Goal: Information Seeking & Learning: Learn about a topic

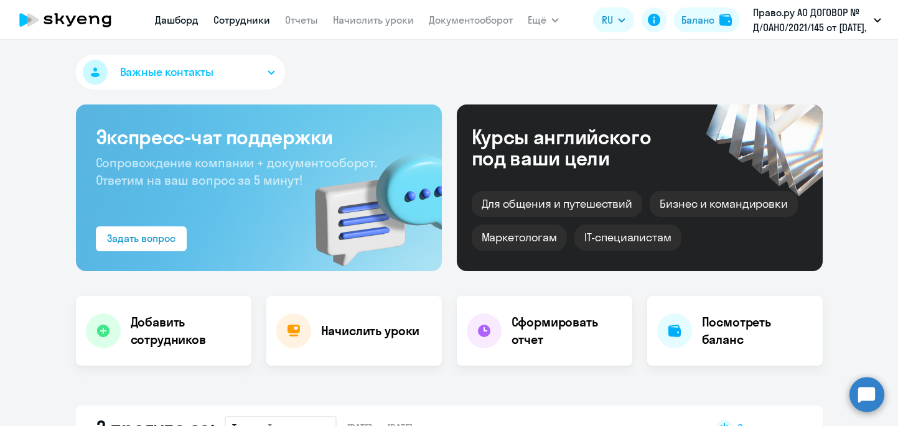
click at [264, 20] on link "Сотрудники" at bounding box center [241, 20] width 57 height 12
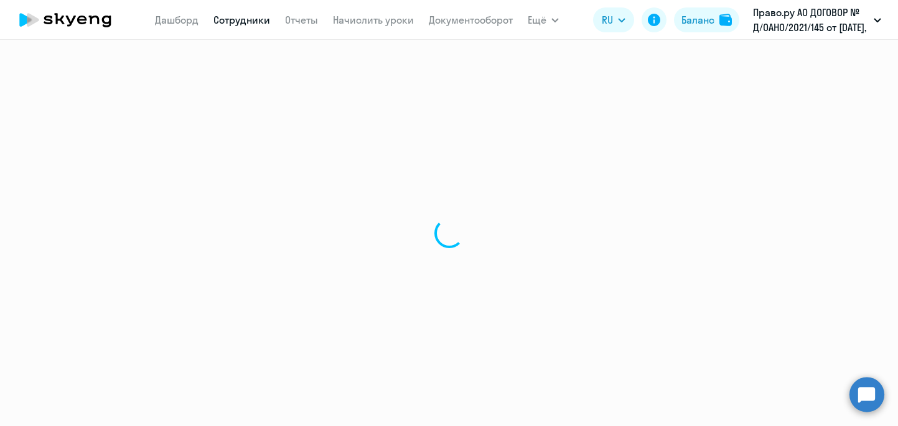
select select "30"
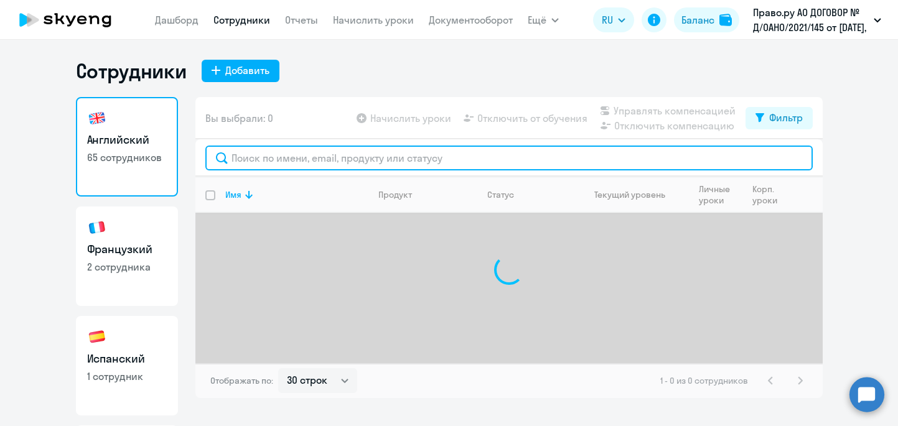
click at [314, 151] on input "text" at bounding box center [508, 158] width 607 height 25
type input "i"
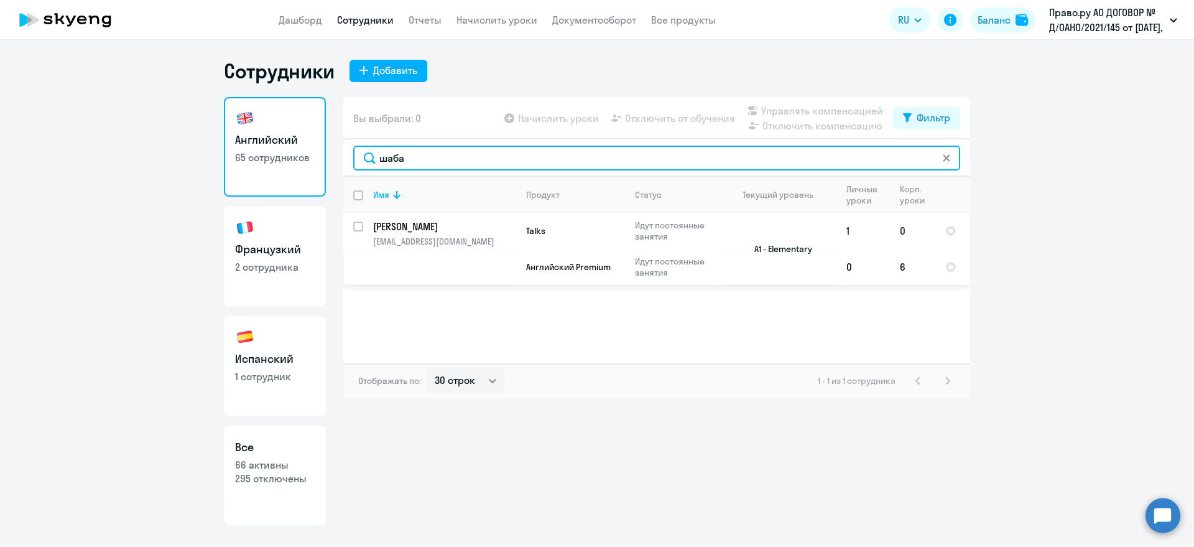
type input "шаба"
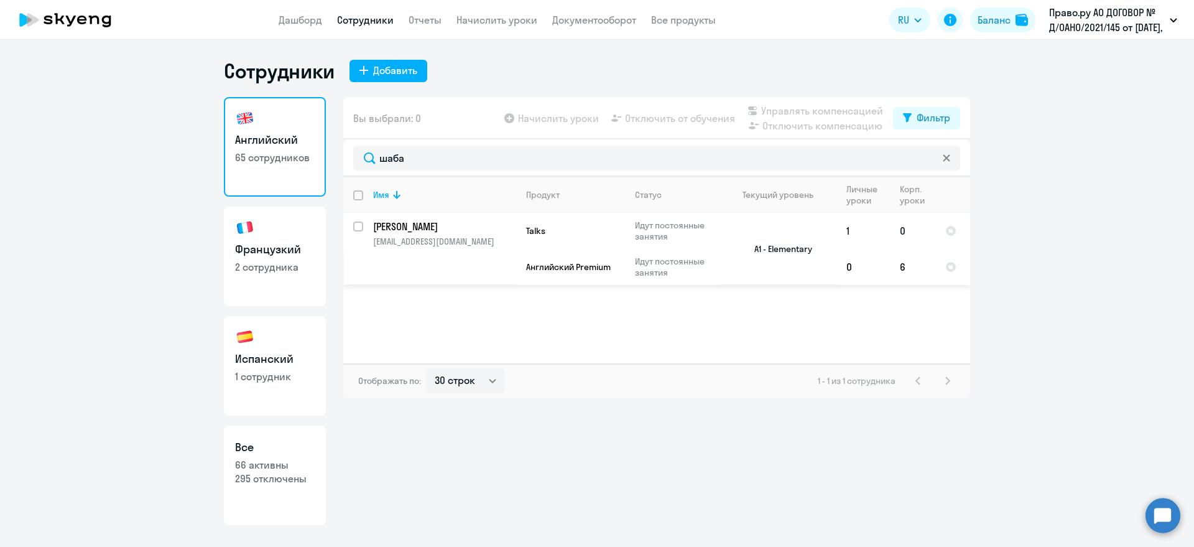
click at [420, 222] on p "[PERSON_NAME]" at bounding box center [443, 227] width 141 height 14
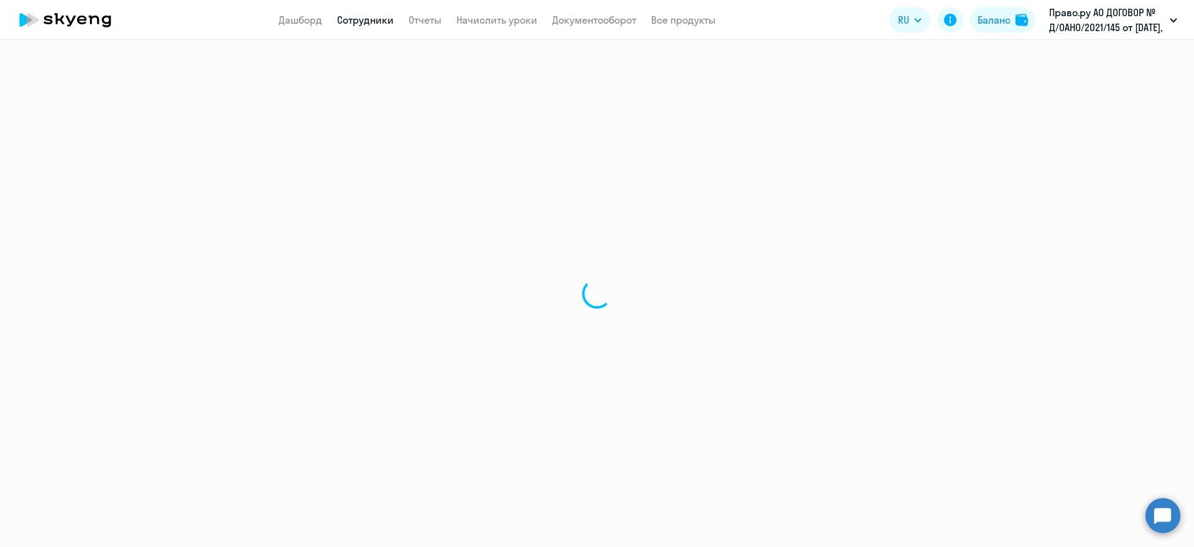
select select "english"
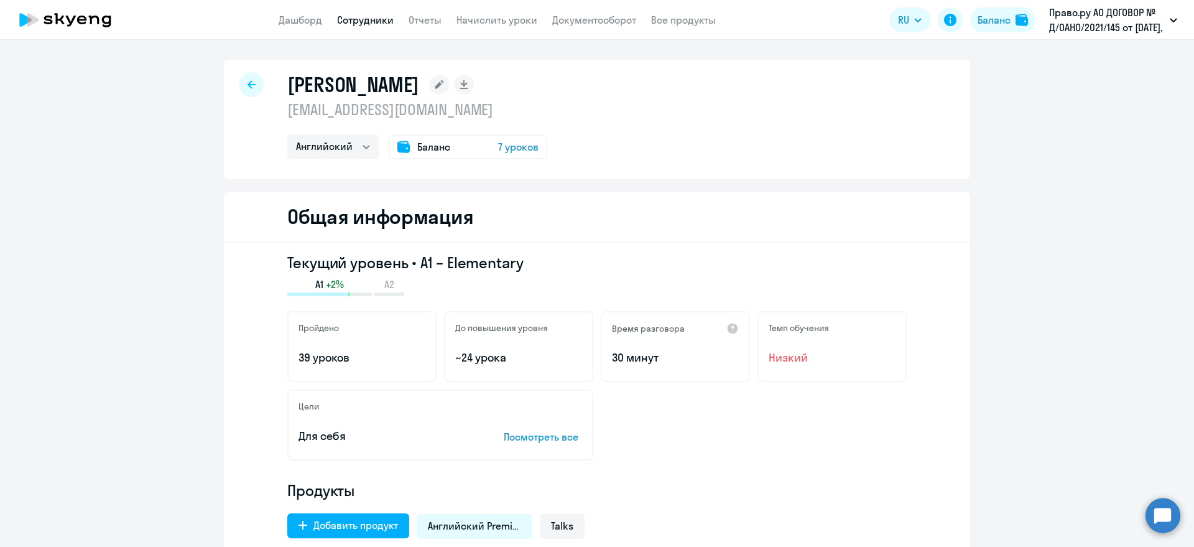
click at [513, 147] on span "7 уроков" at bounding box center [518, 146] width 40 height 15
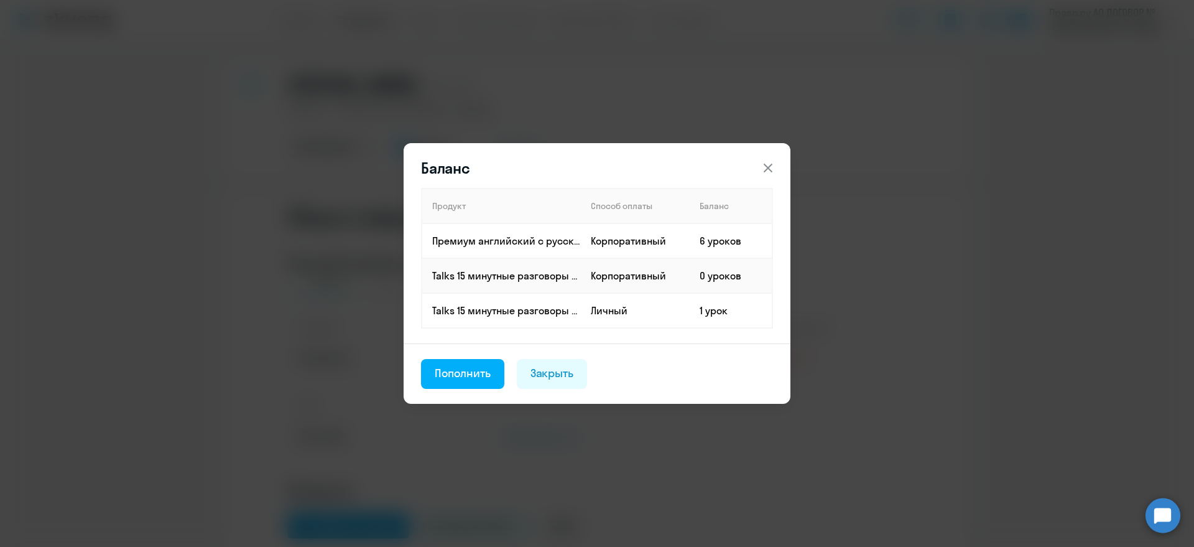
click at [771, 157] on button at bounding box center [768, 168] width 25 height 25
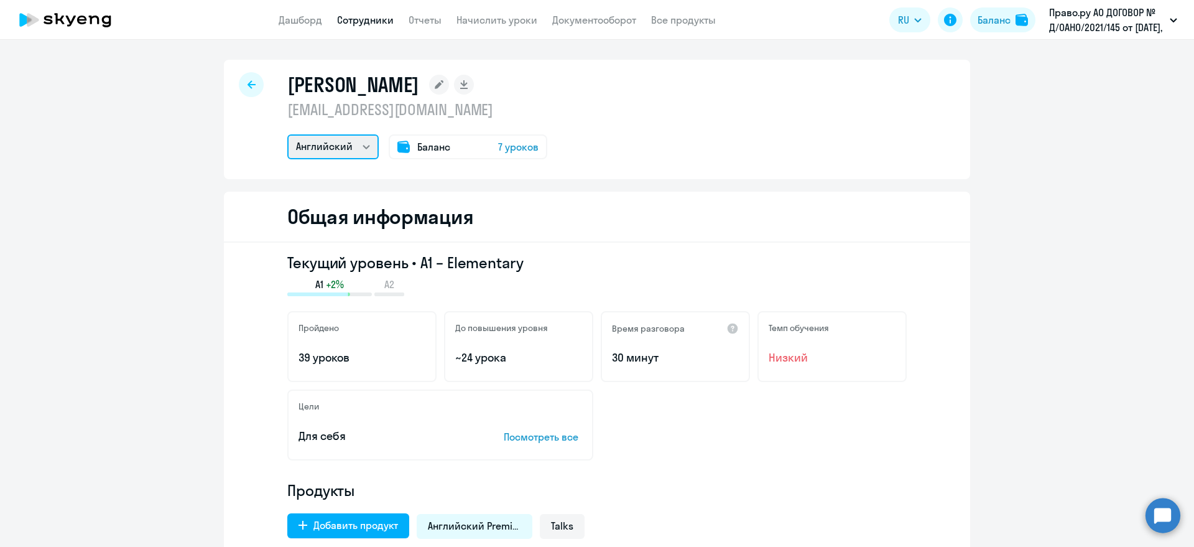
click at [343, 147] on select "Английский" at bounding box center [332, 146] width 91 height 25
click at [676, 142] on div "[PERSON_NAME] [EMAIL_ADDRESS][DOMAIN_NAME] Английский Баланс 7 уроков" at bounding box center [597, 119] width 746 height 119
click at [247, 77] on div at bounding box center [251, 84] width 25 height 25
select select "30"
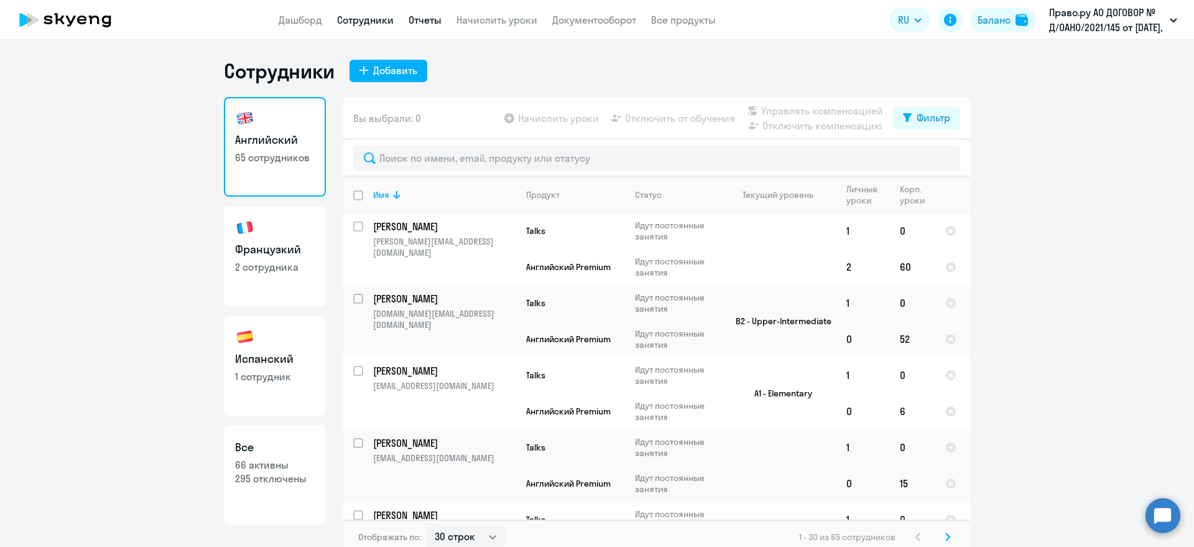
click at [434, 21] on link "Отчеты" at bounding box center [425, 20] width 33 height 12
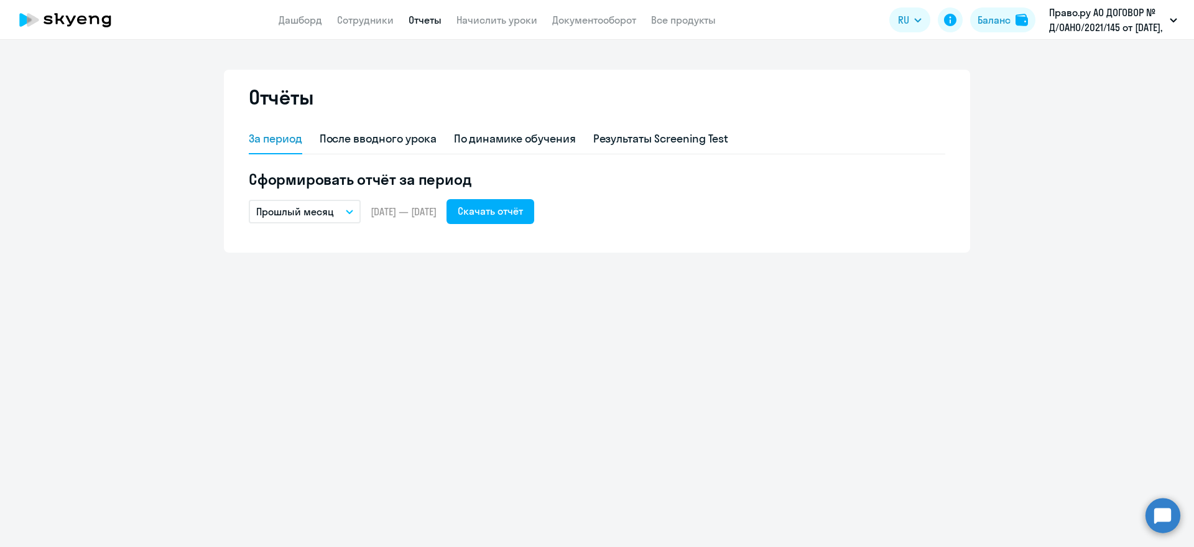
click at [347, 212] on icon "button" at bounding box center [349, 212] width 7 height 4
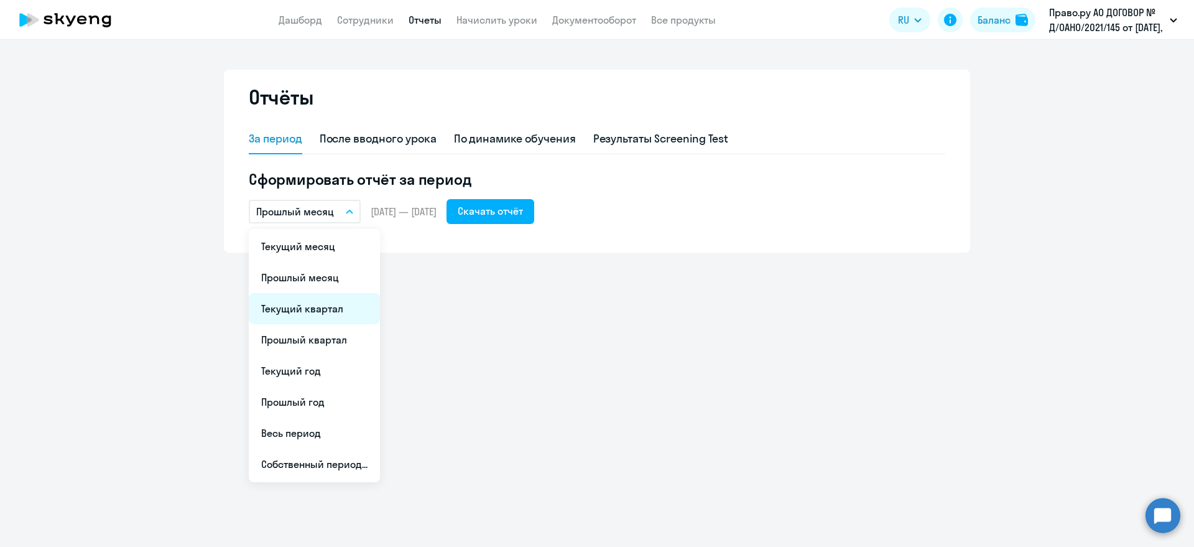
click at [320, 312] on li "Текущий квартал" at bounding box center [314, 308] width 131 height 31
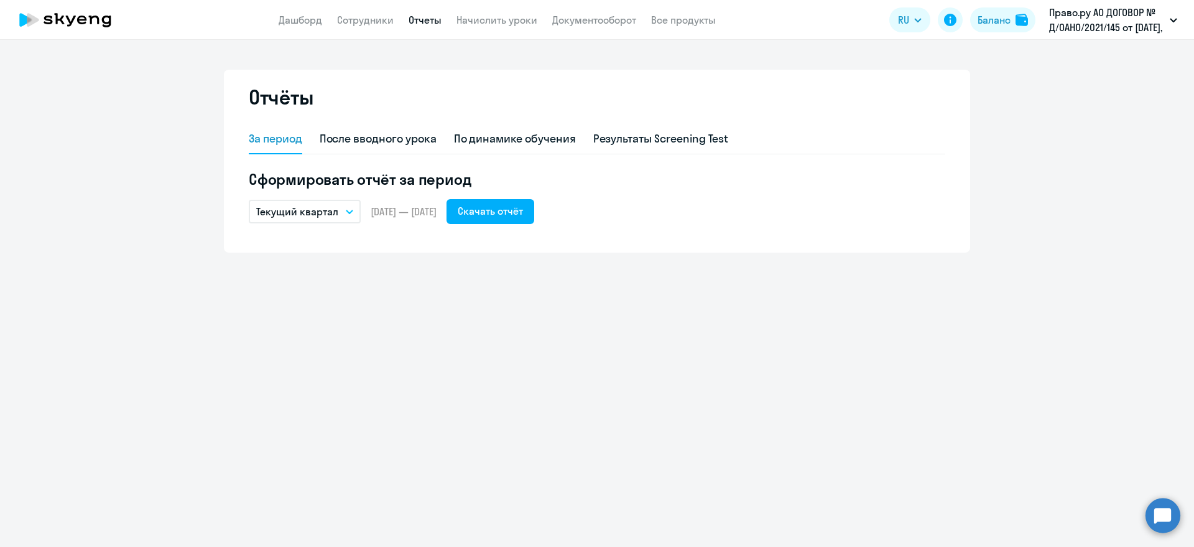
click at [352, 207] on button "Текущий квартал" at bounding box center [305, 212] width 112 height 24
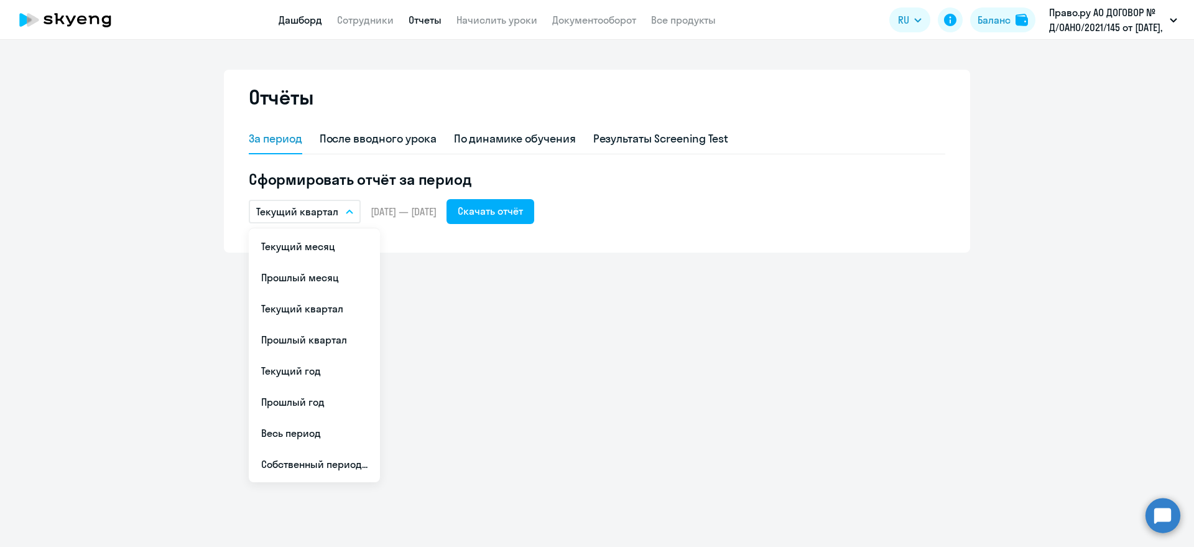
click at [303, 21] on link "Дашборд" at bounding box center [301, 20] width 44 height 12
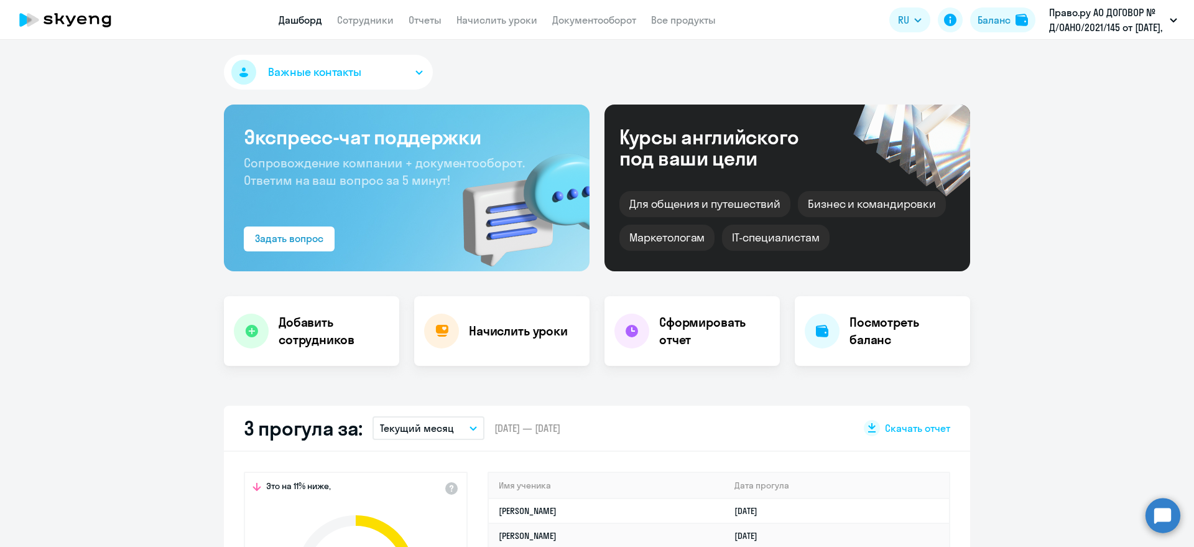
select select "30"
click at [376, 22] on link "Сотрудники" at bounding box center [365, 20] width 57 height 12
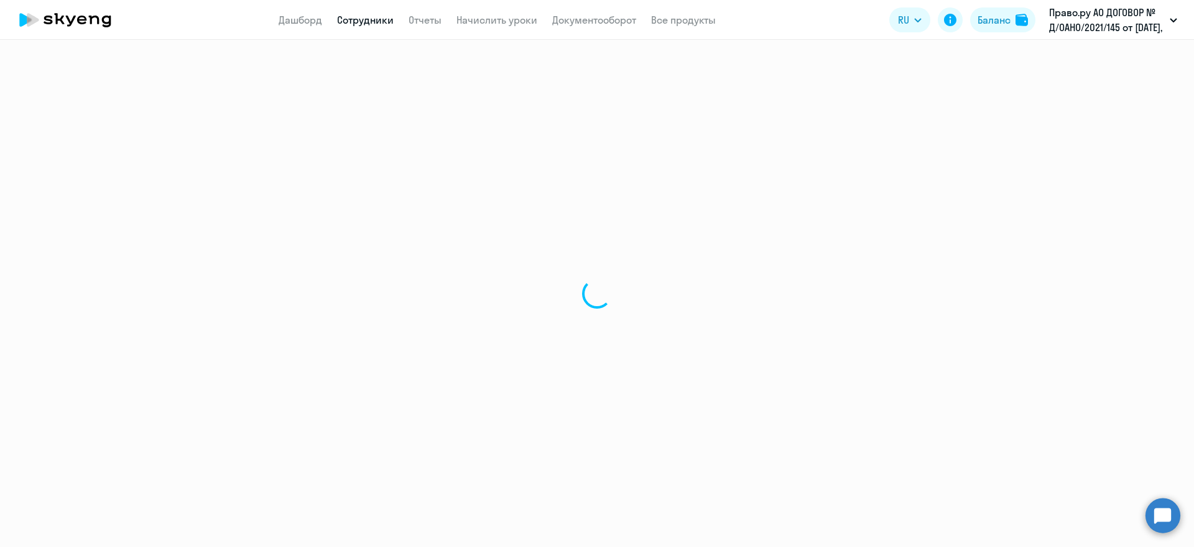
select select "30"
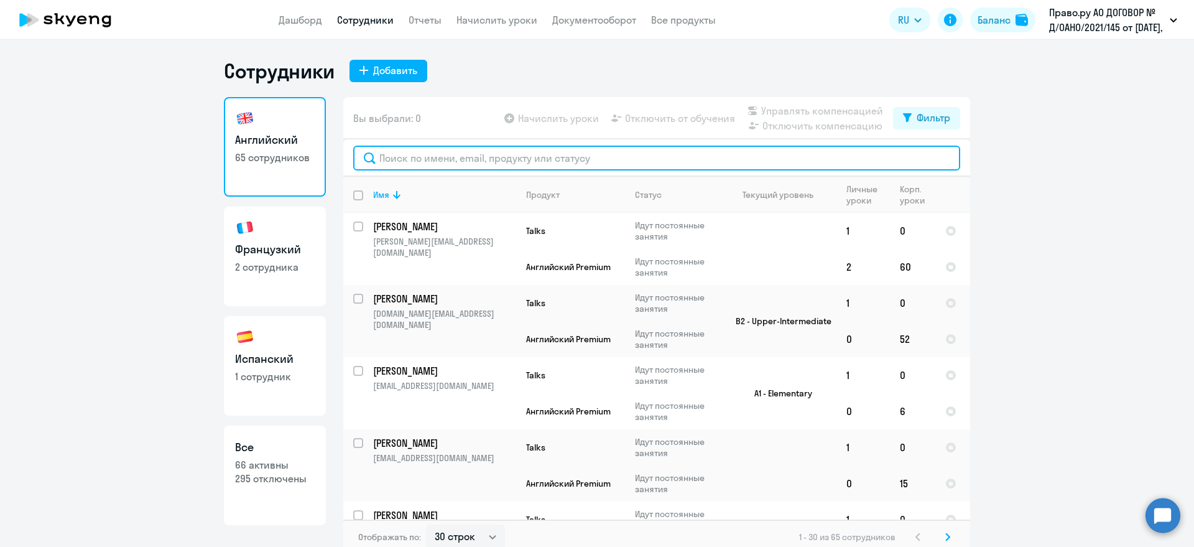
click at [391, 160] on input "text" at bounding box center [656, 158] width 607 height 25
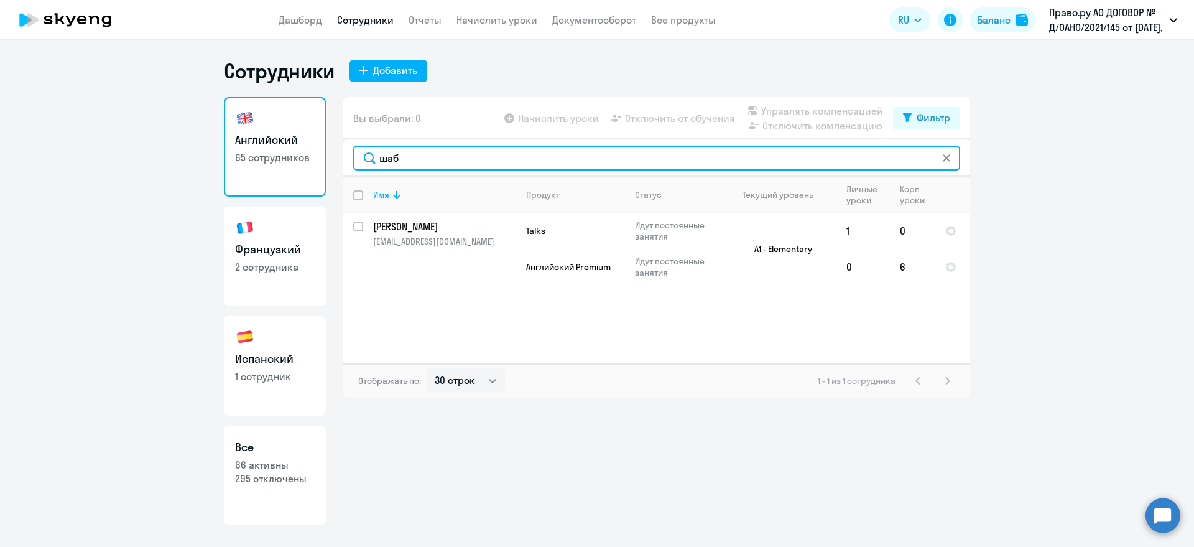
type input "шаб"
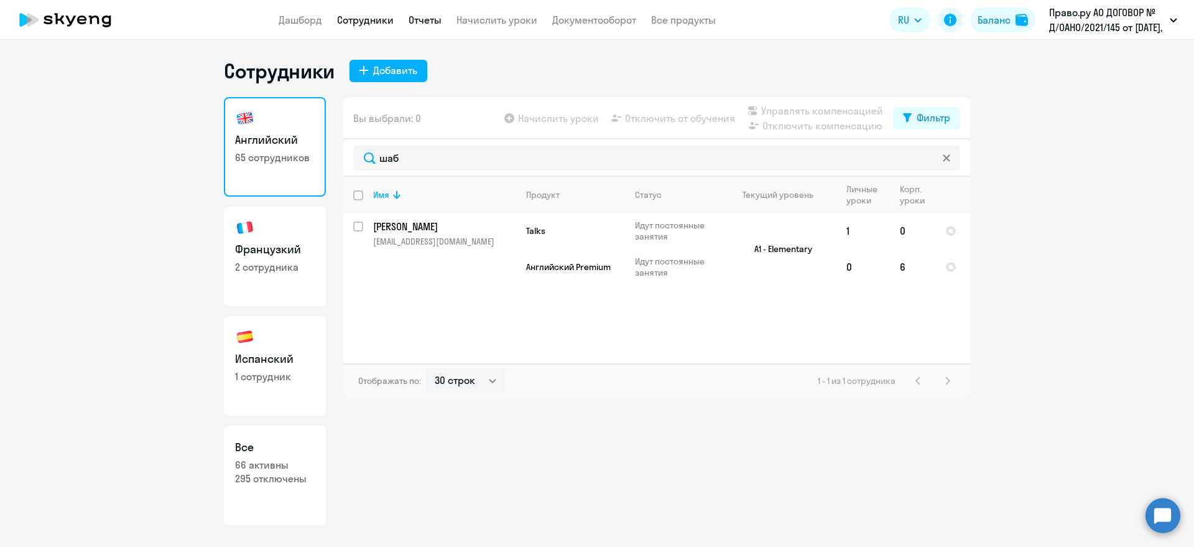
click at [433, 19] on link "Отчеты" at bounding box center [425, 20] width 33 height 12
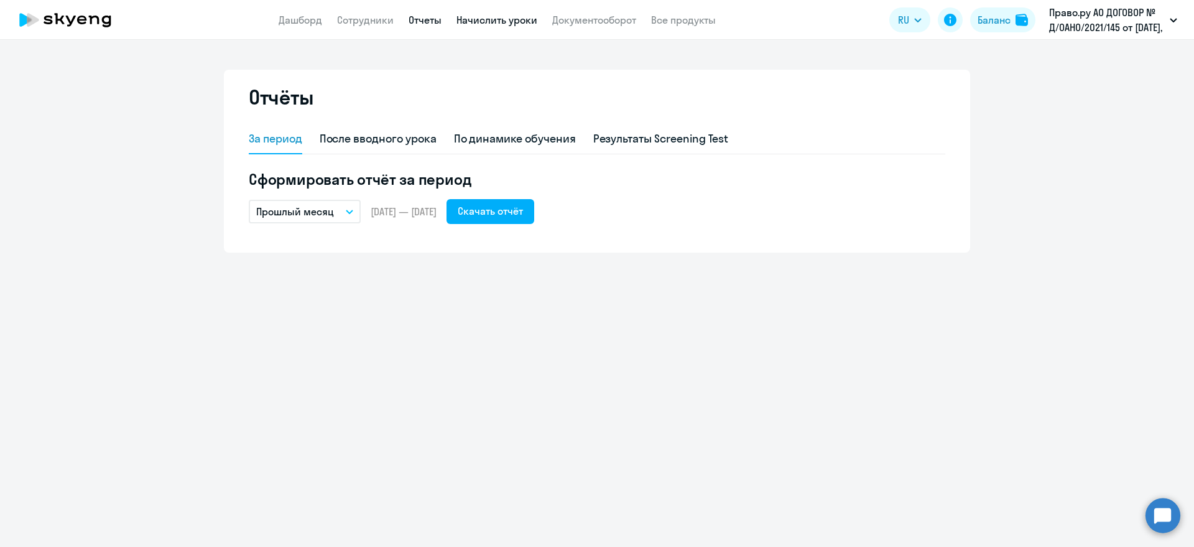
click at [517, 16] on link "Начислить уроки" at bounding box center [497, 20] width 81 height 12
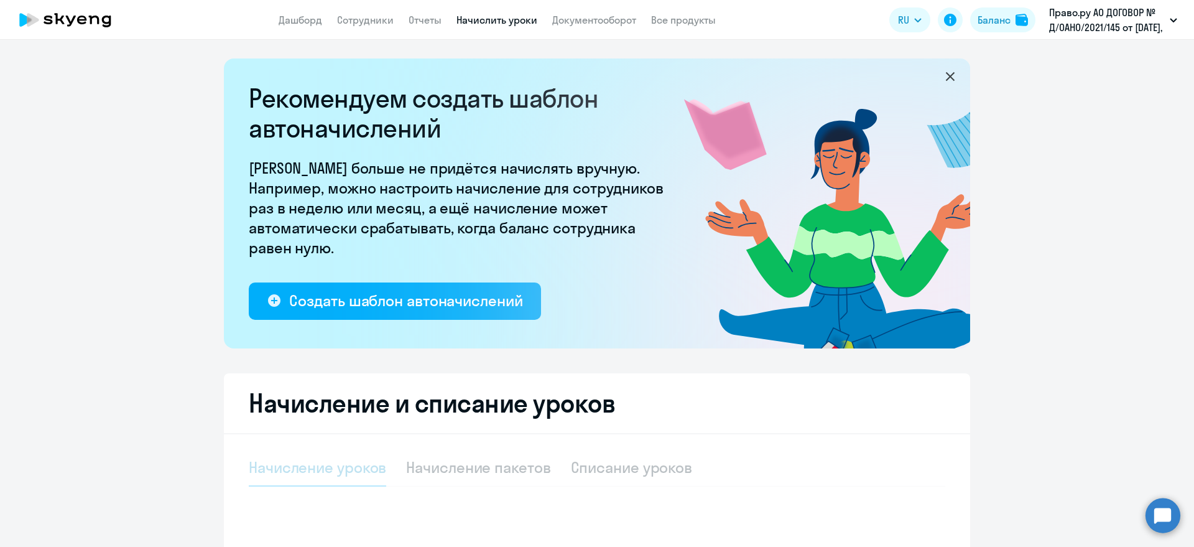
select select "10"
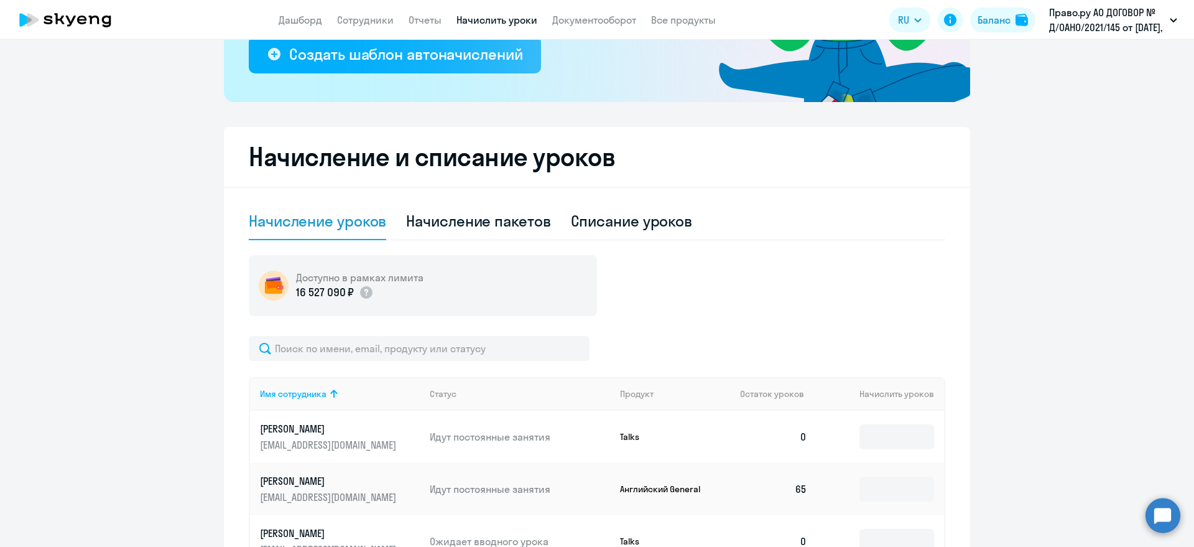
scroll to position [233, 0]
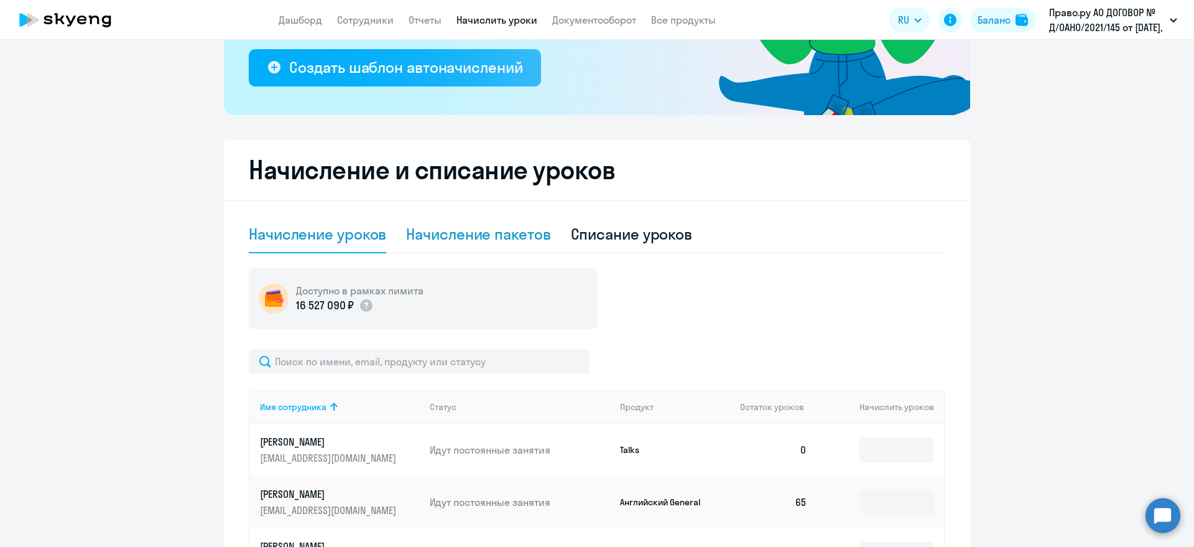
click at [468, 240] on div "Начисление пакетов" at bounding box center [478, 234] width 144 height 20
select select "10"
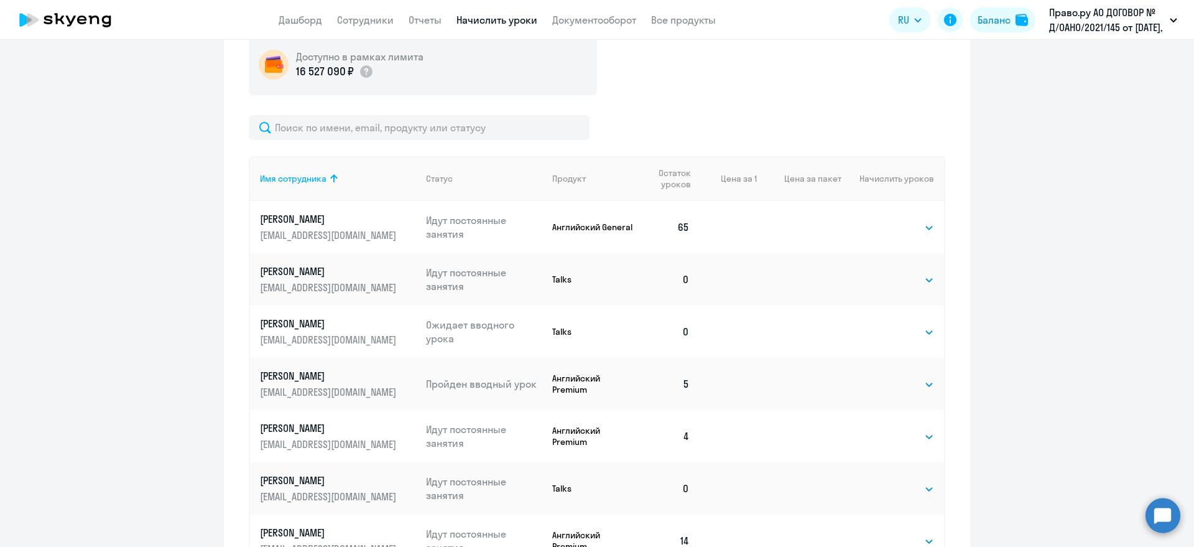
scroll to position [467, 0]
click at [897, 226] on select "Выбрать 4 8 16 32 64" at bounding box center [908, 228] width 51 height 15
click at [897, 202] on ng-component "Рекомендуем создать шаблон автоначислений Уроки больше не придётся начислять вр…" at bounding box center [597, 185] width 1194 height 1187
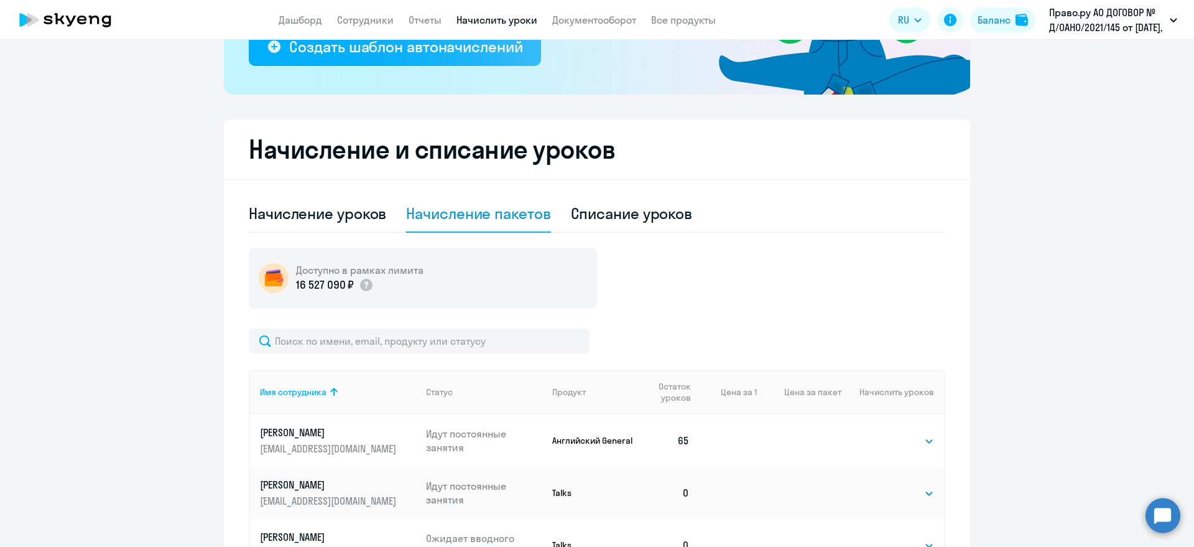
scroll to position [156, 0]
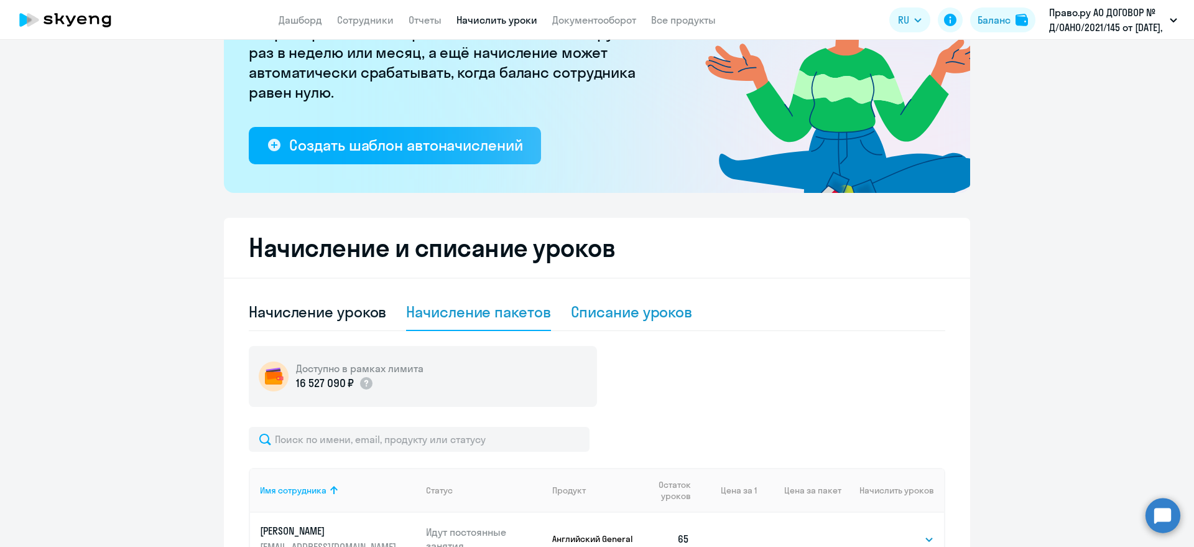
click at [618, 305] on div "Списание уроков" at bounding box center [632, 312] width 122 height 20
select select "10"
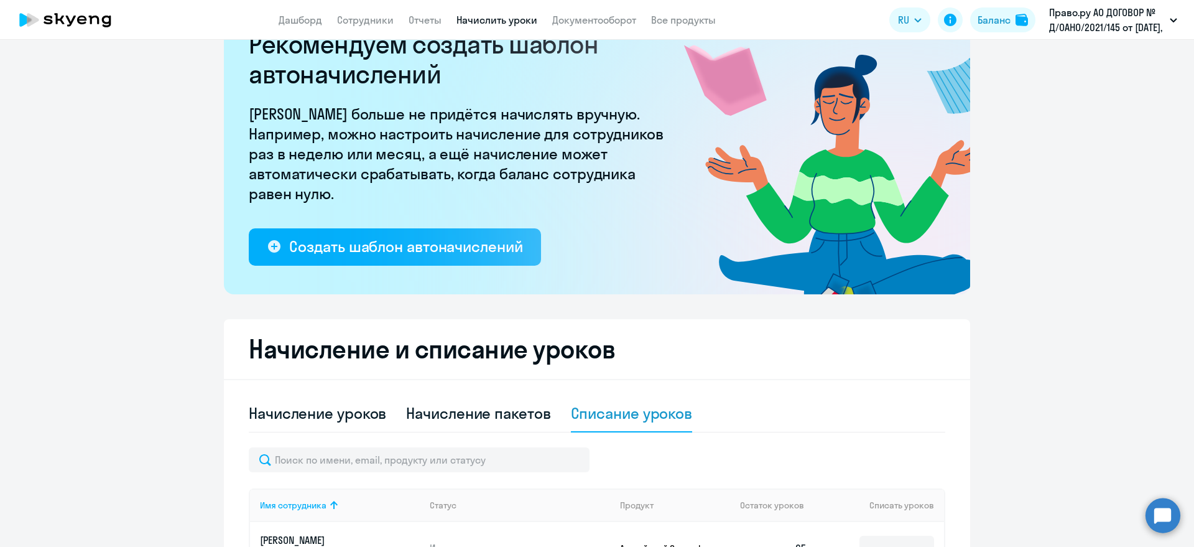
scroll to position [0, 0]
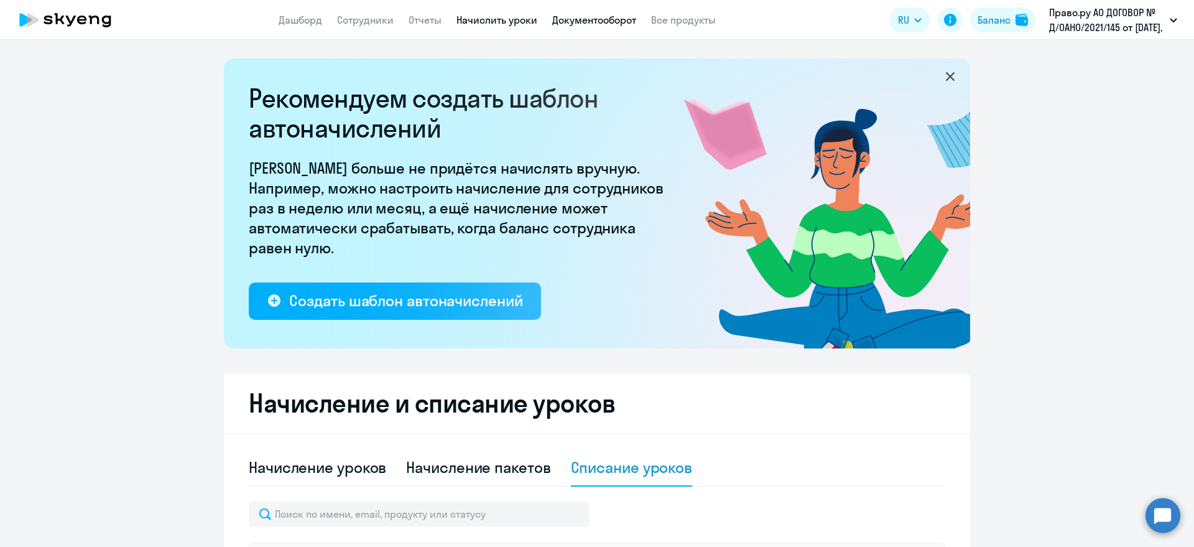
click at [610, 14] on link "Документооборот" at bounding box center [594, 20] width 84 height 12
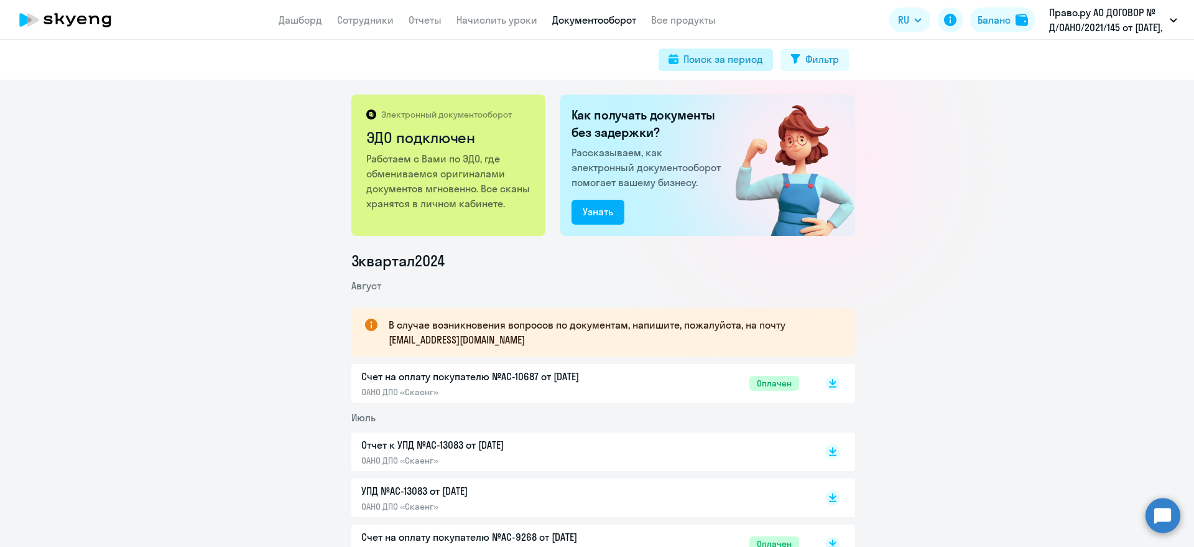
click at [730, 58] on div "Поиск за период" at bounding box center [724, 59] width 80 height 15
select select "all"
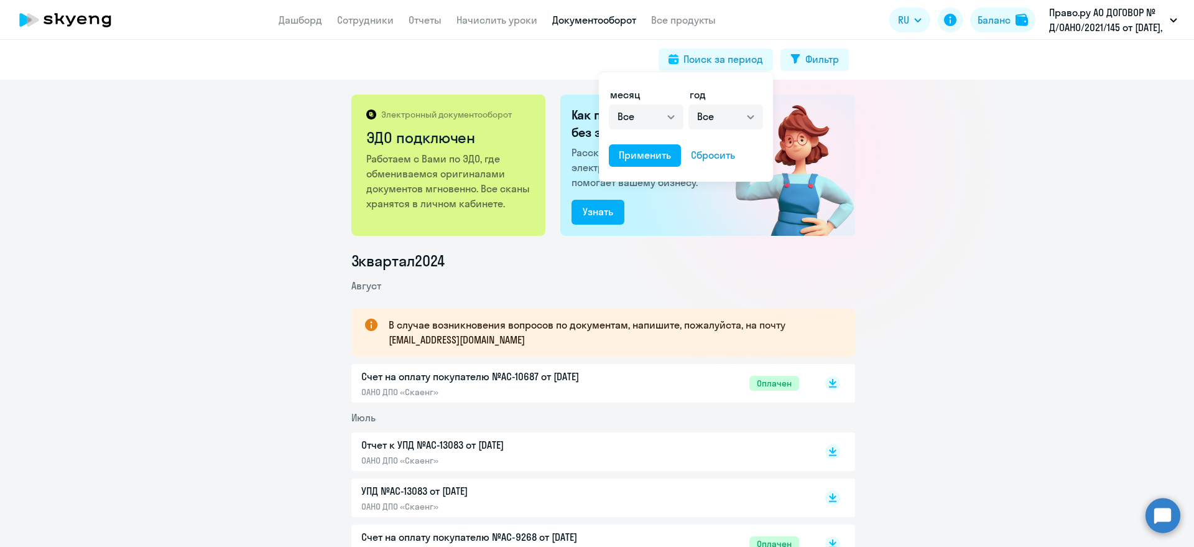
click at [309, 20] on div at bounding box center [597, 273] width 1194 height 547
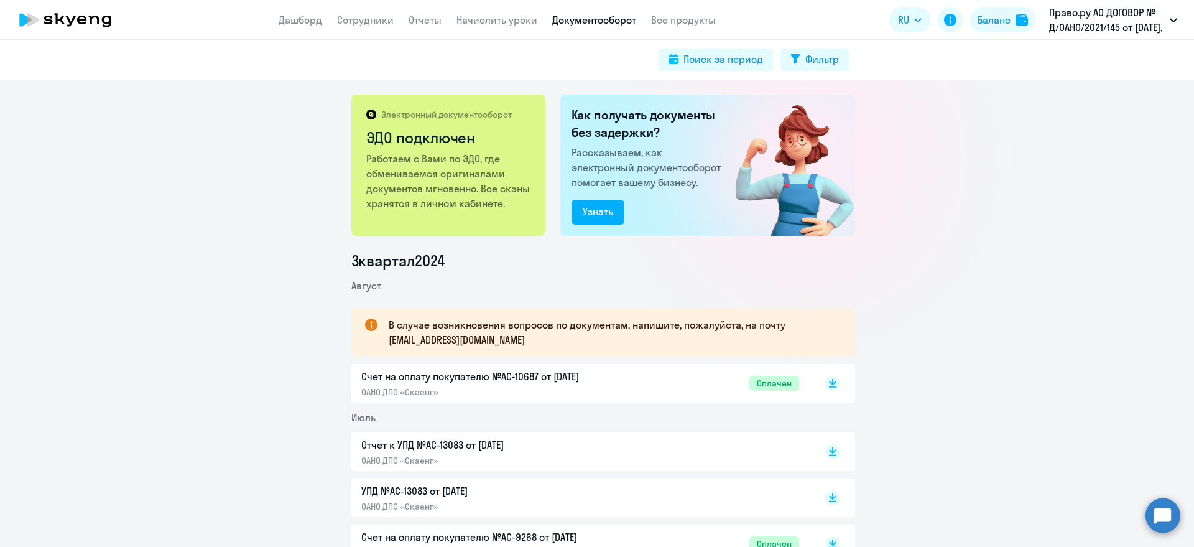
click at [309, 20] on link "Дашборд" at bounding box center [301, 20] width 44 height 12
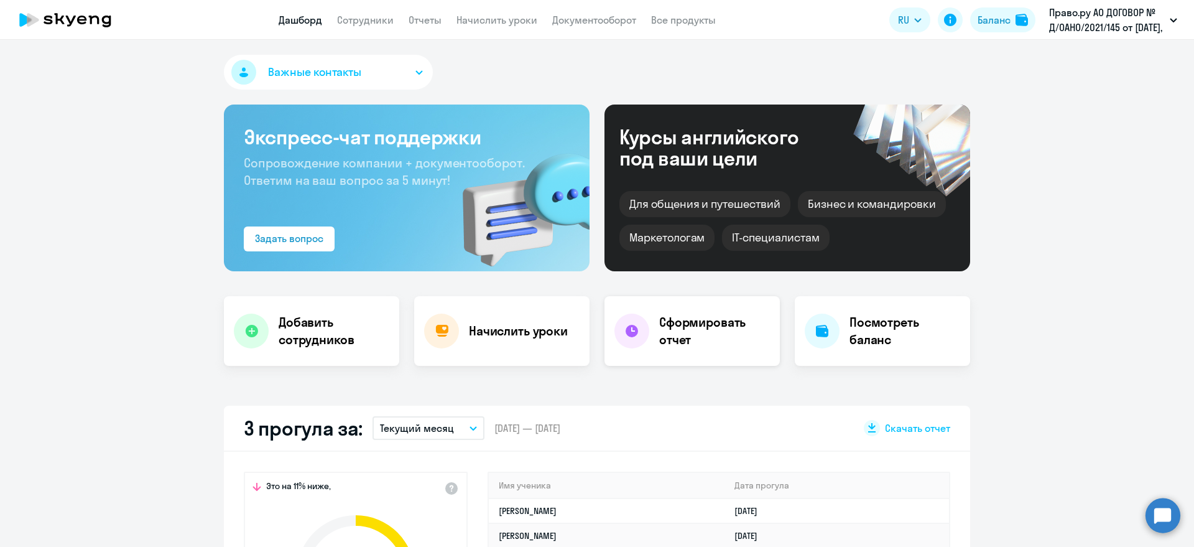
click at [679, 332] on h4 "Сформировать отчет" at bounding box center [714, 331] width 111 height 35
click at [891, 337] on h4 "Посмотреть баланс" at bounding box center [905, 331] width 111 height 35
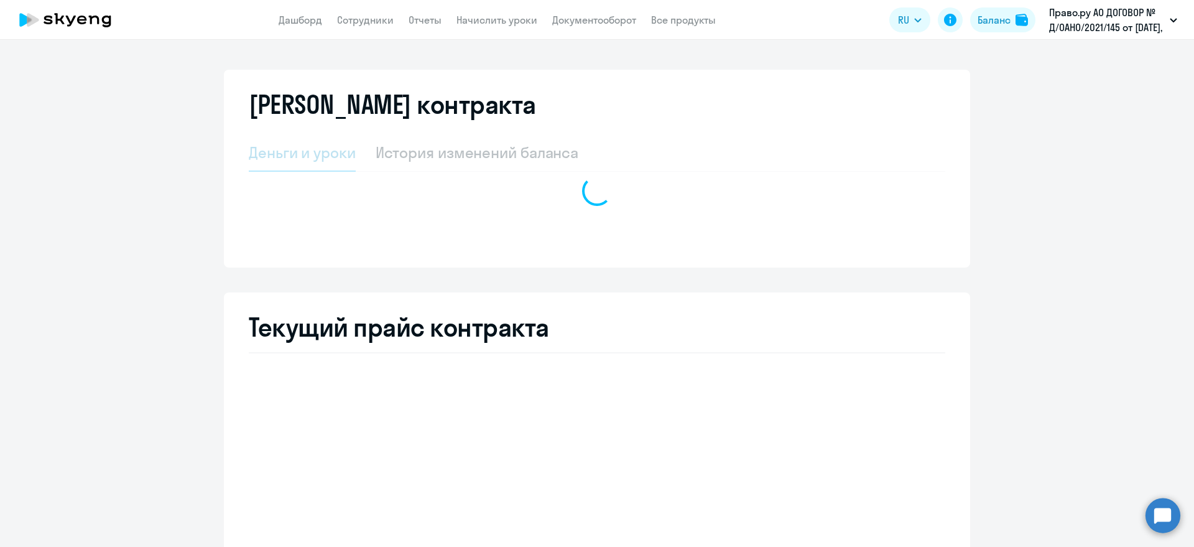
select select "english_adult_not_native_speaker"
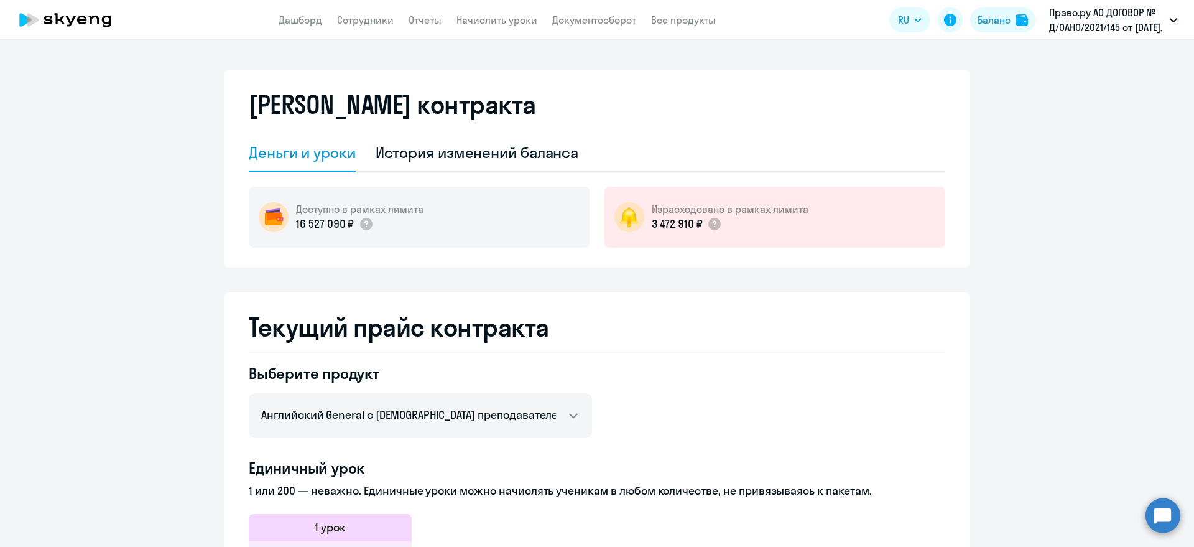
click at [319, 152] on div "Деньги и уроки" at bounding box center [302, 152] width 107 height 20
click at [406, 156] on div "История изменений баланса" at bounding box center [477, 152] width 203 height 20
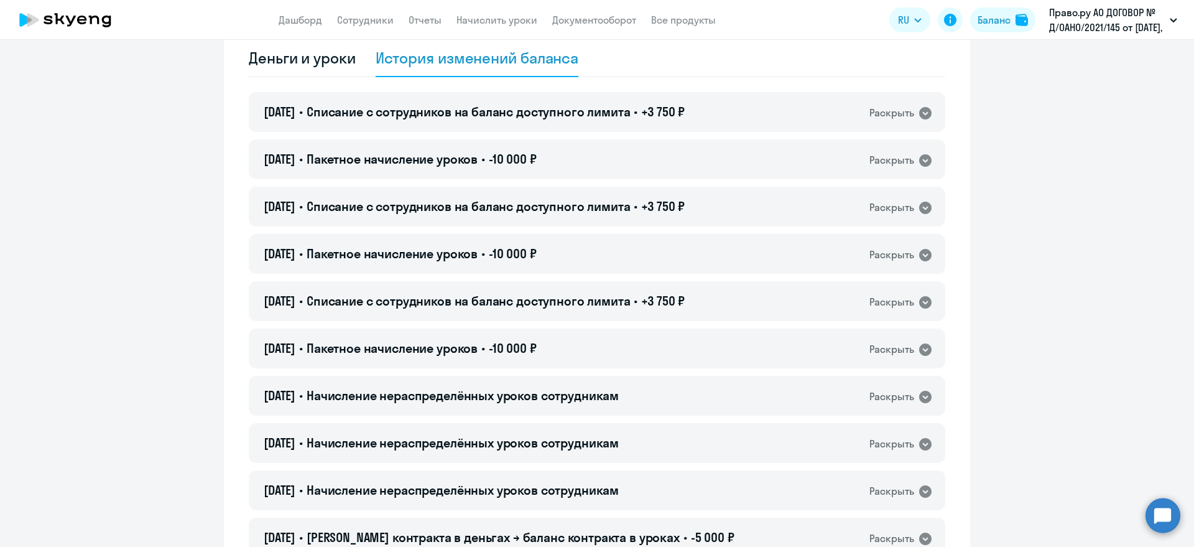
scroll to position [156, 0]
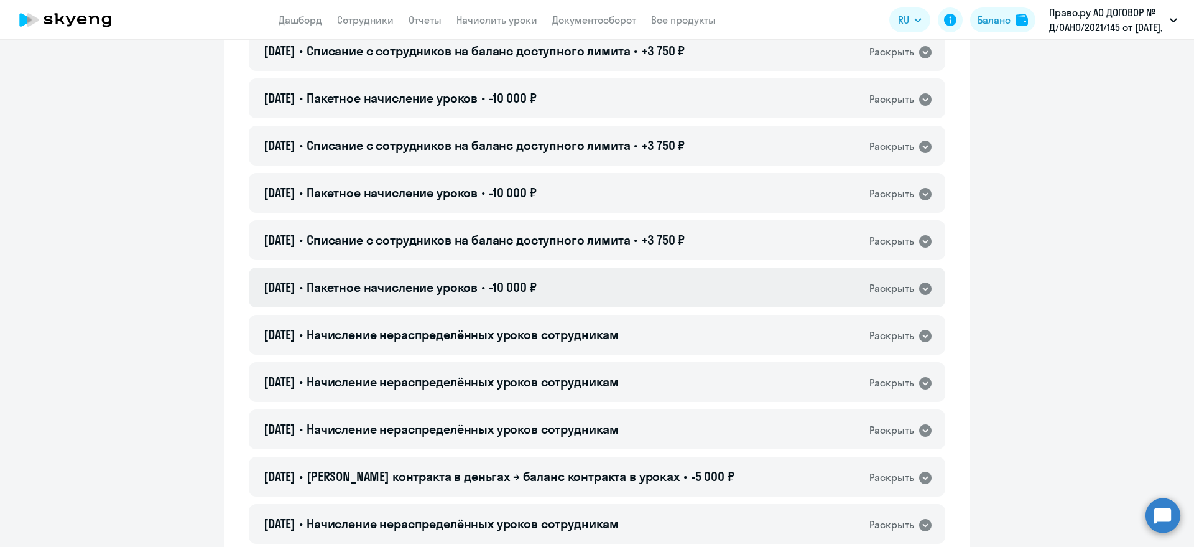
click at [897, 280] on div "Раскрыть" at bounding box center [901, 288] width 63 height 16
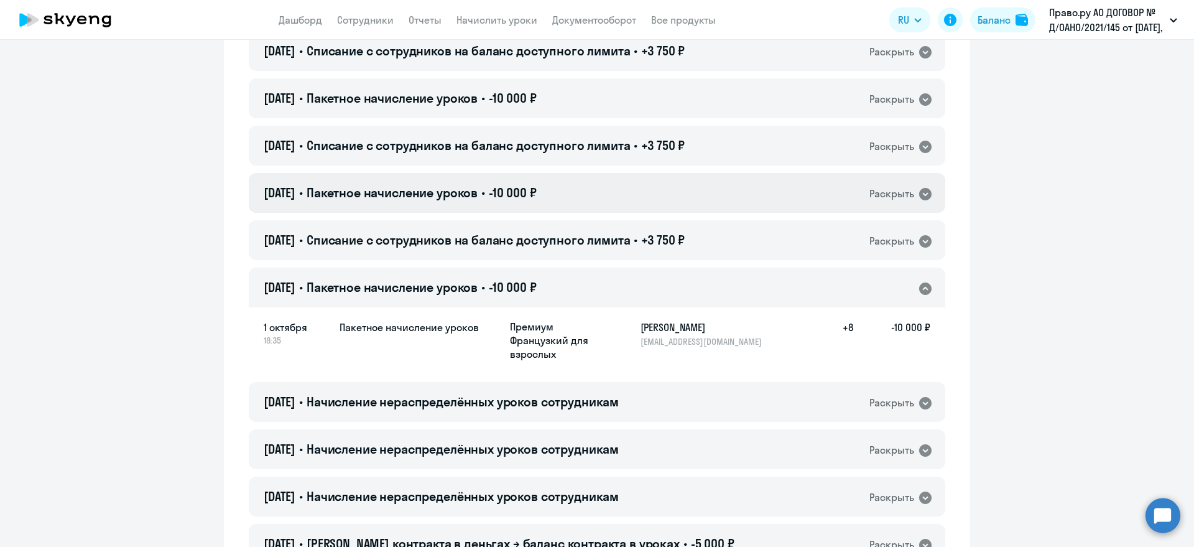
click at [897, 191] on icon at bounding box center [925, 194] width 12 height 12
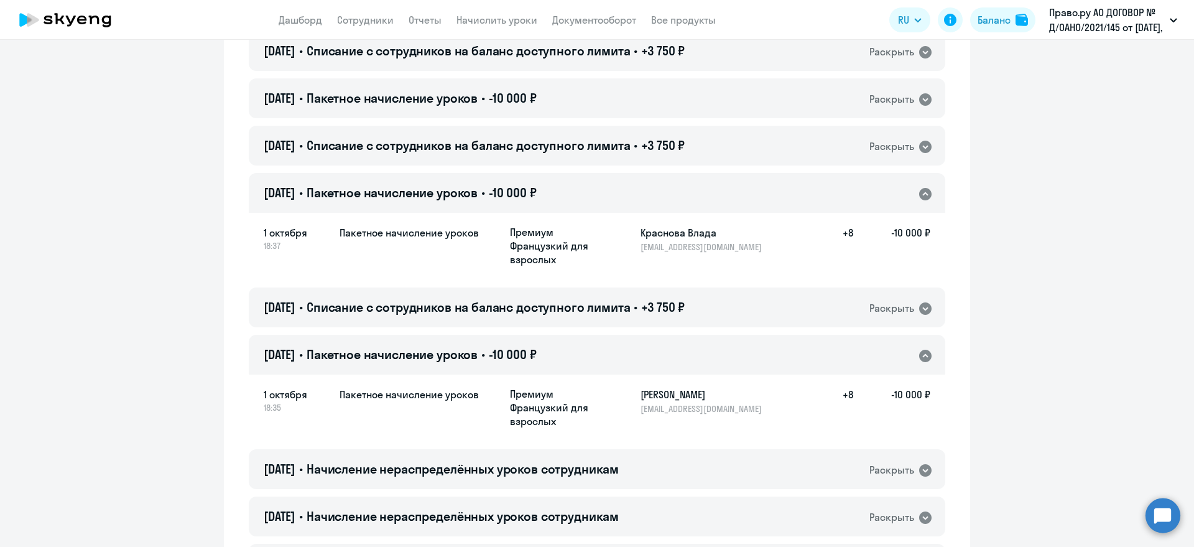
scroll to position [233, 0]
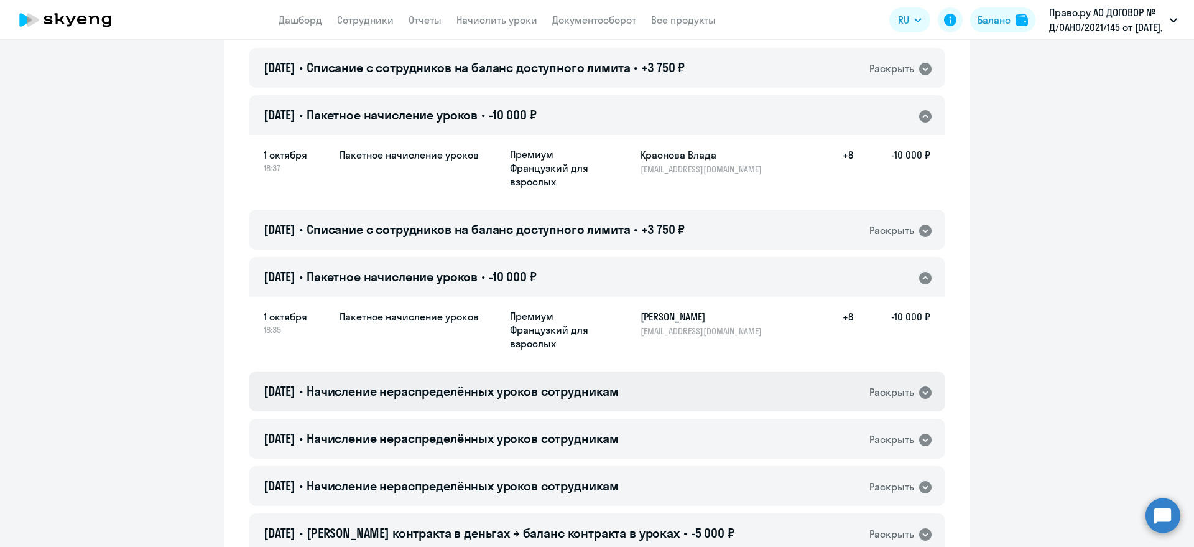
click at [897, 393] on div "[DATE] • Начисление нераспределённых уроков сотрудникам Раскрыть" at bounding box center [597, 391] width 697 height 40
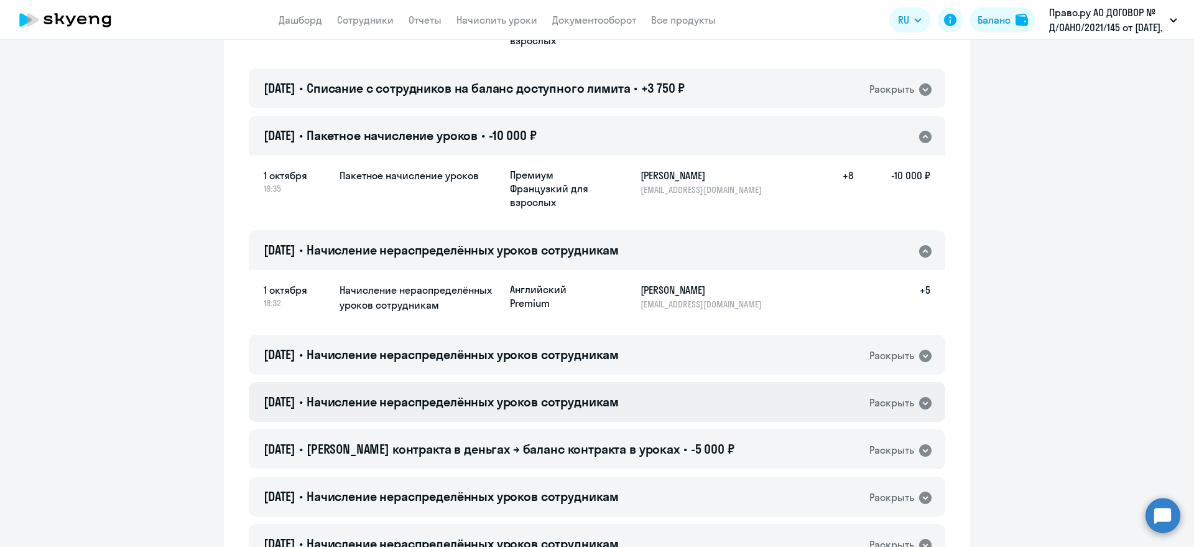
scroll to position [389, 0]
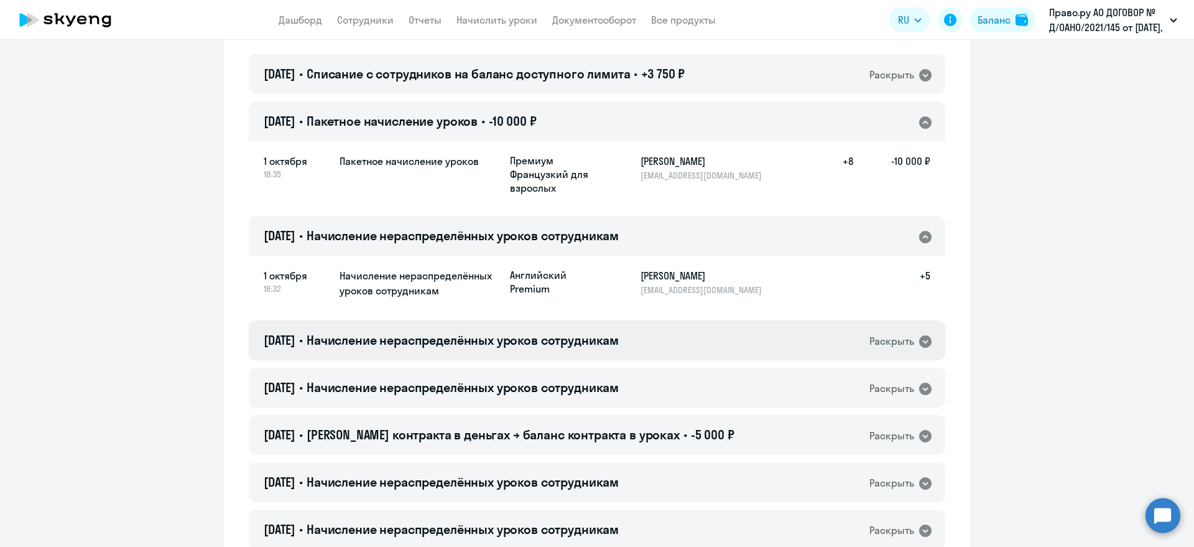
click at [897, 337] on icon at bounding box center [925, 341] width 12 height 12
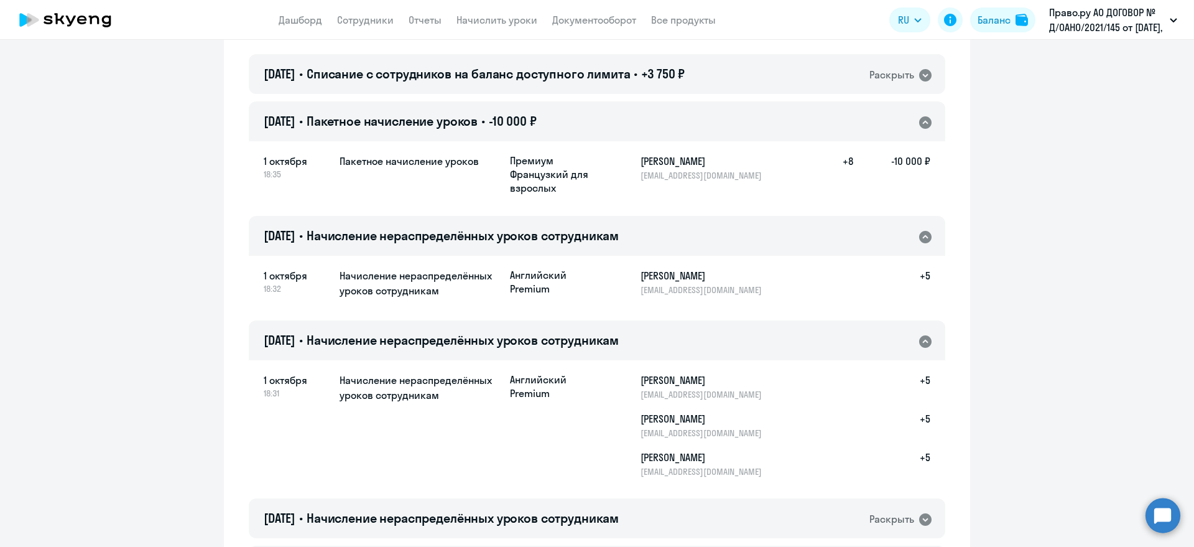
click at [897, 341] on icon at bounding box center [925, 341] width 12 height 12
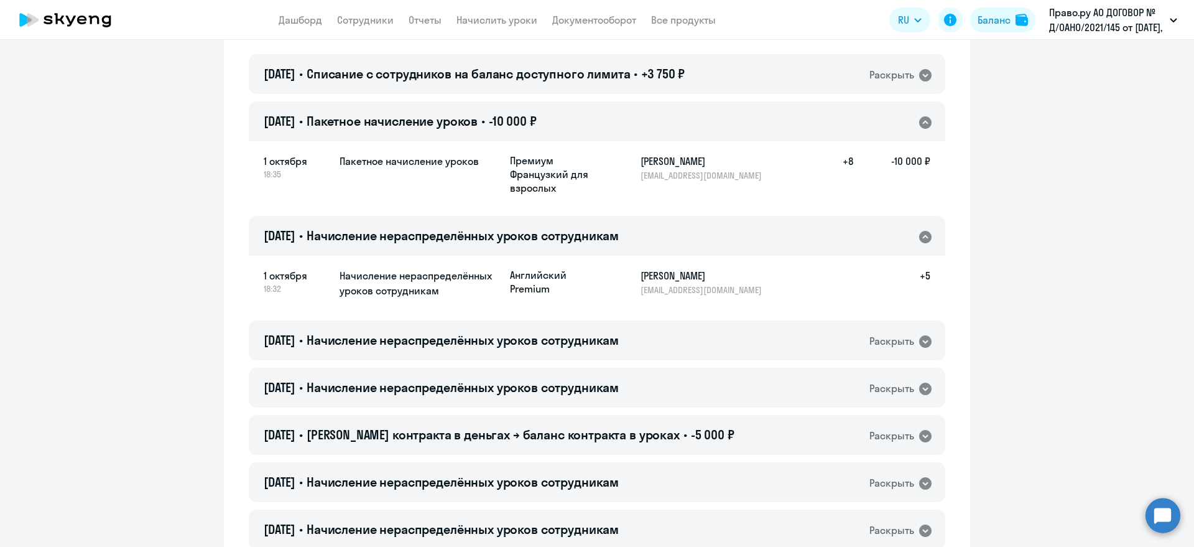
click at [897, 239] on icon at bounding box center [925, 237] width 12 height 12
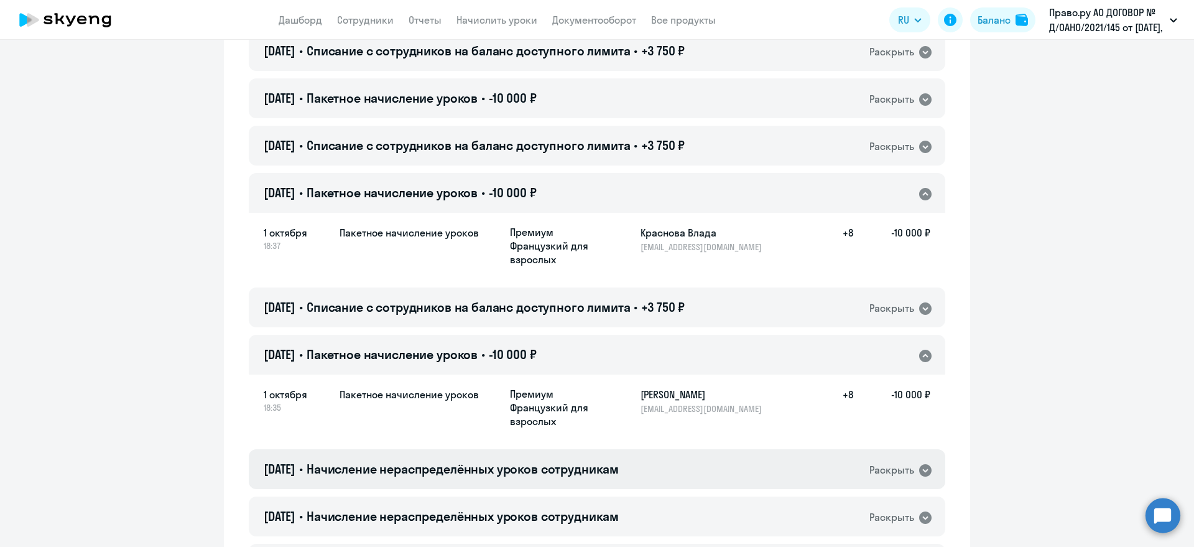
scroll to position [78, 0]
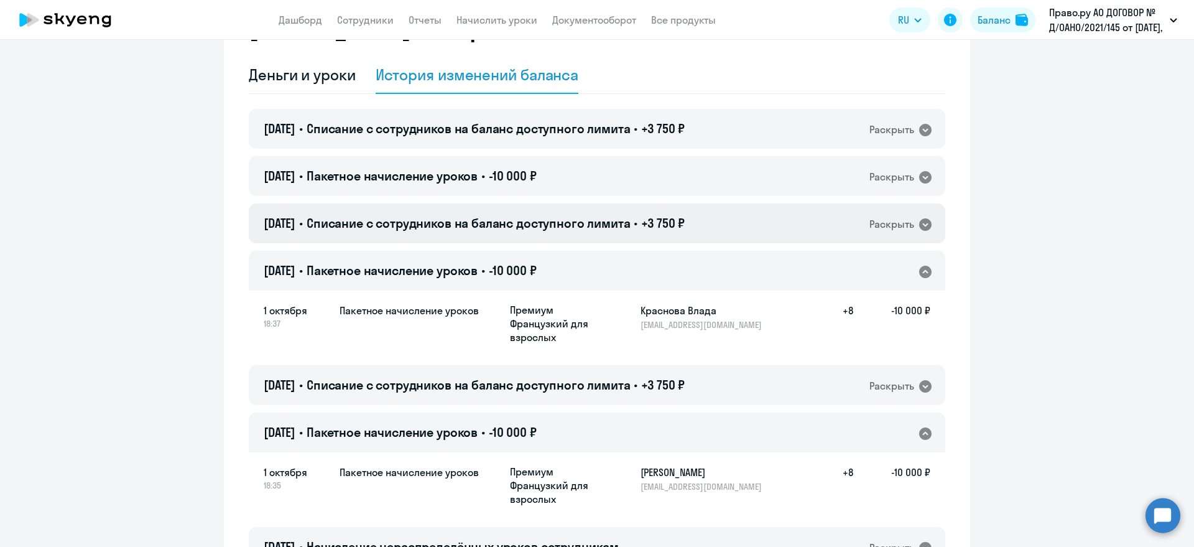
click at [897, 225] on icon at bounding box center [925, 224] width 12 height 12
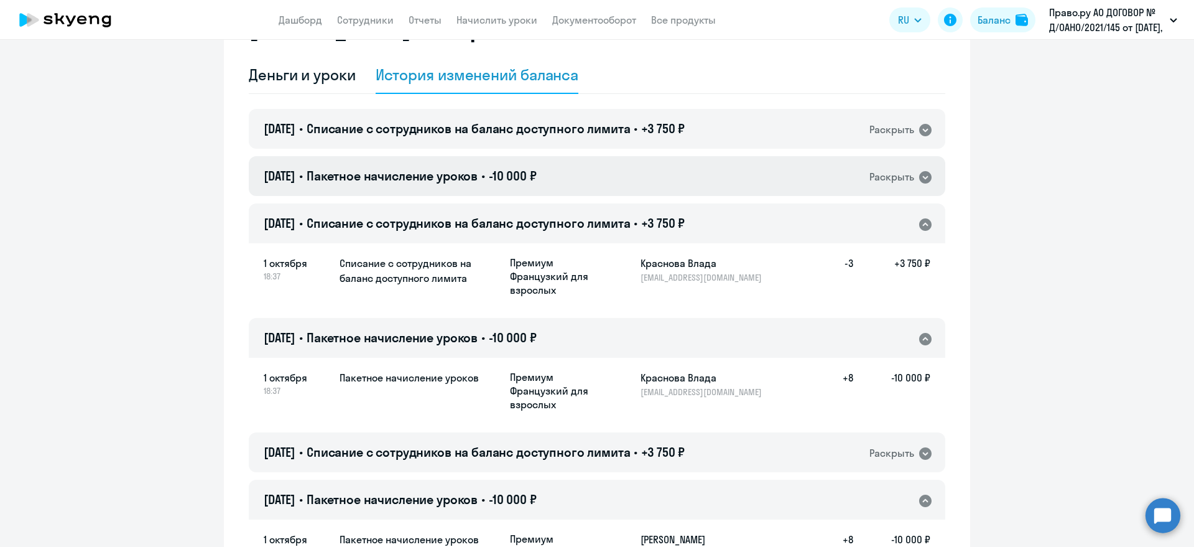
click at [897, 172] on icon at bounding box center [925, 177] width 12 height 12
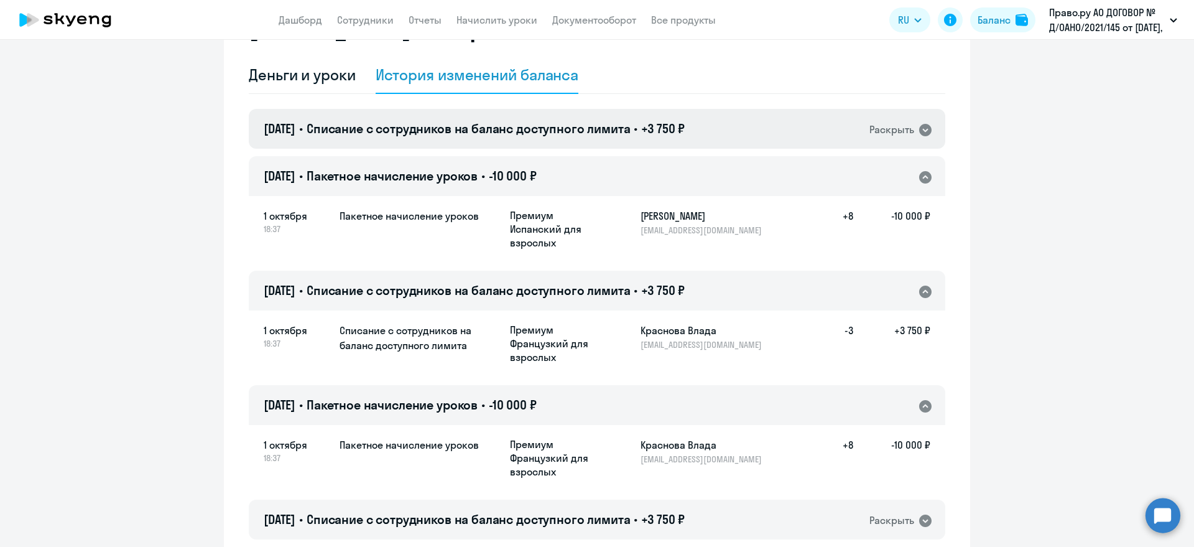
click at [897, 118] on div "[DATE] • Списание с сотрудников на баланс доступного лимита • +3 750 ₽ Раскрыть" at bounding box center [597, 129] width 697 height 40
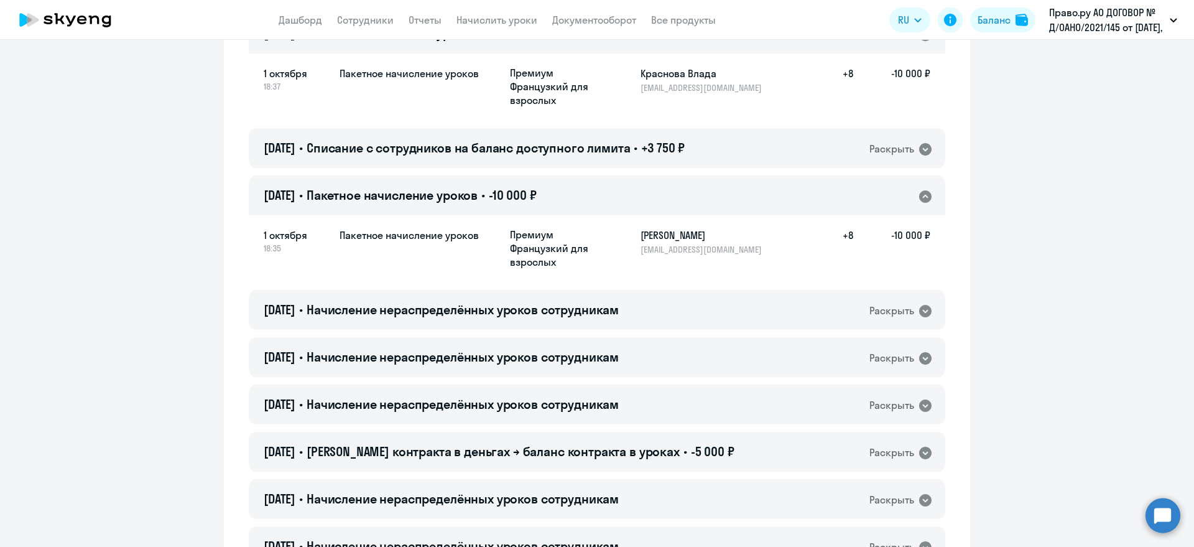
scroll to position [544, 0]
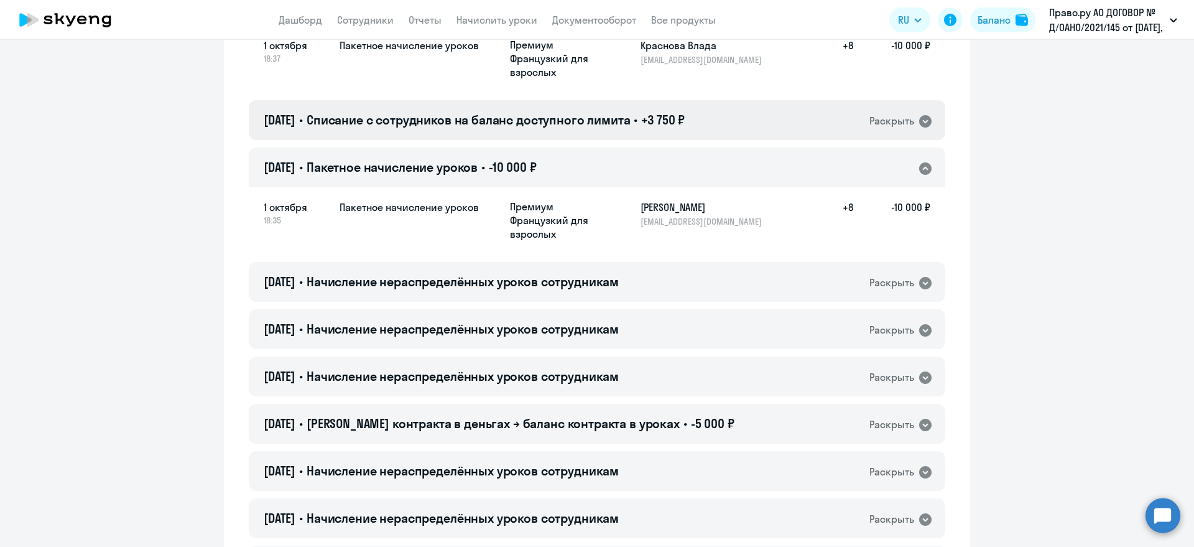
click at [897, 119] on icon at bounding box center [925, 121] width 12 height 12
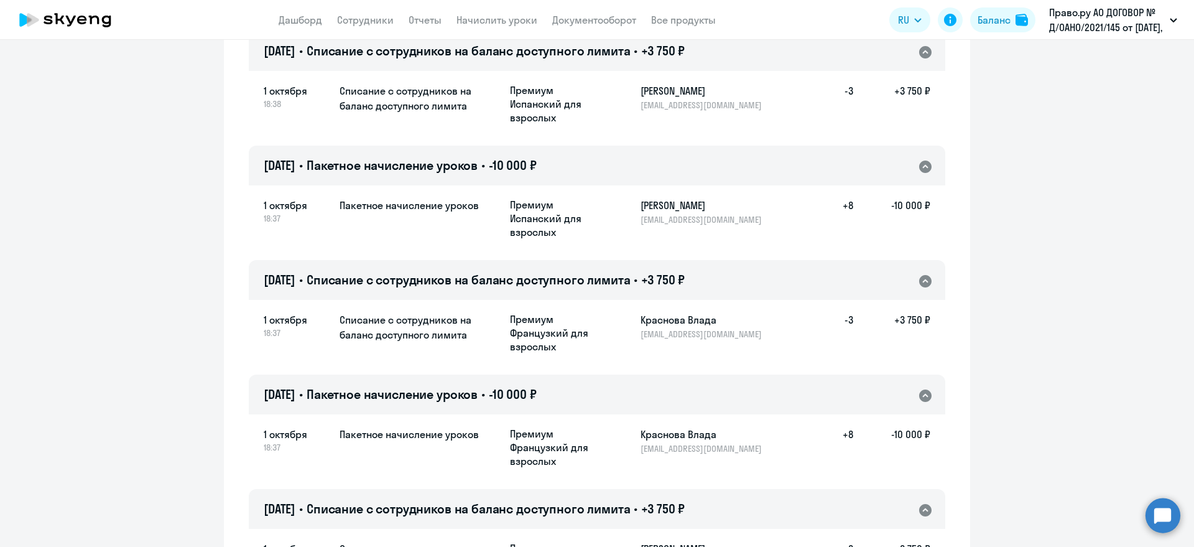
scroll to position [0, 0]
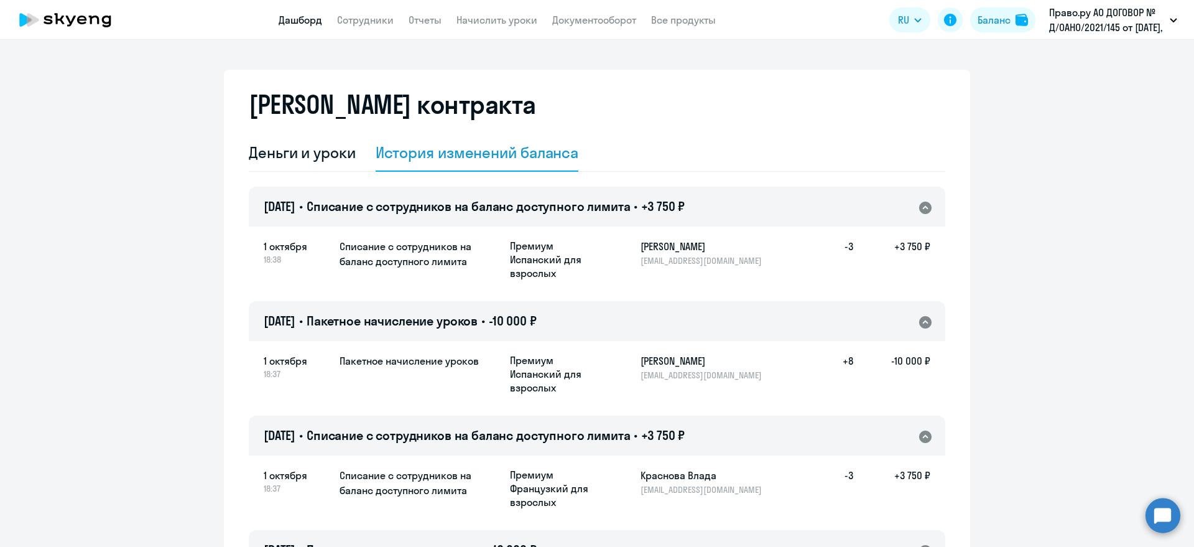
click at [288, 25] on link "Дашборд" at bounding box center [301, 20] width 44 height 12
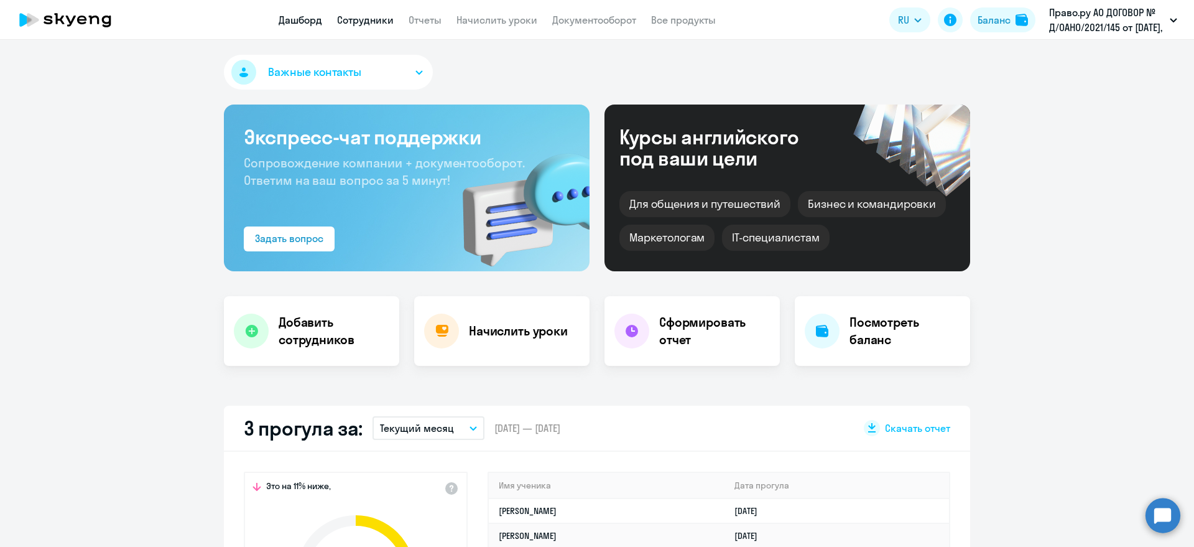
click at [374, 22] on link "Сотрудники" at bounding box center [365, 20] width 57 height 12
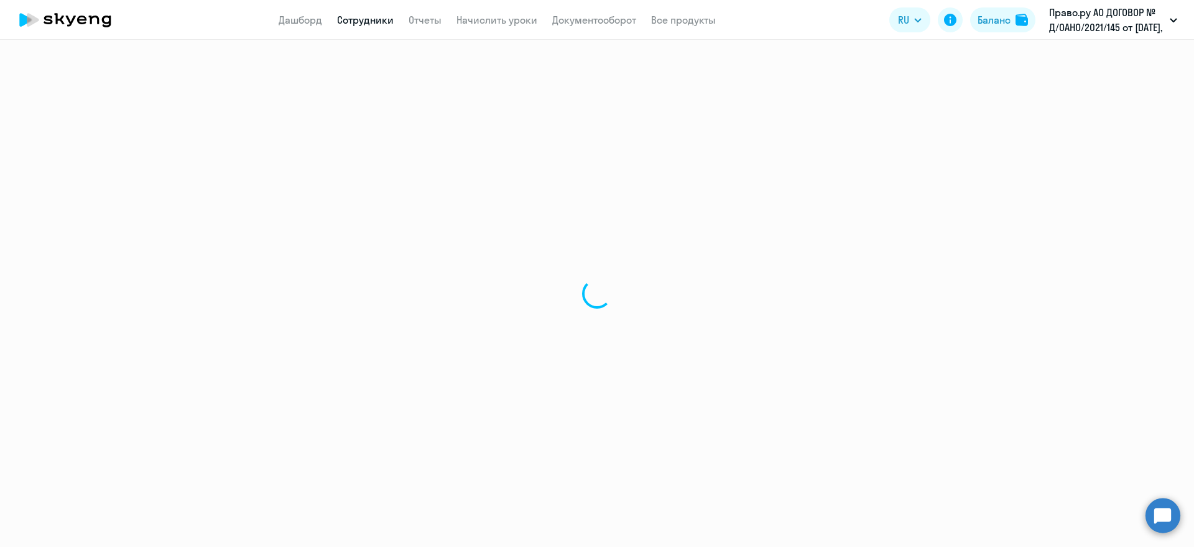
select select "30"
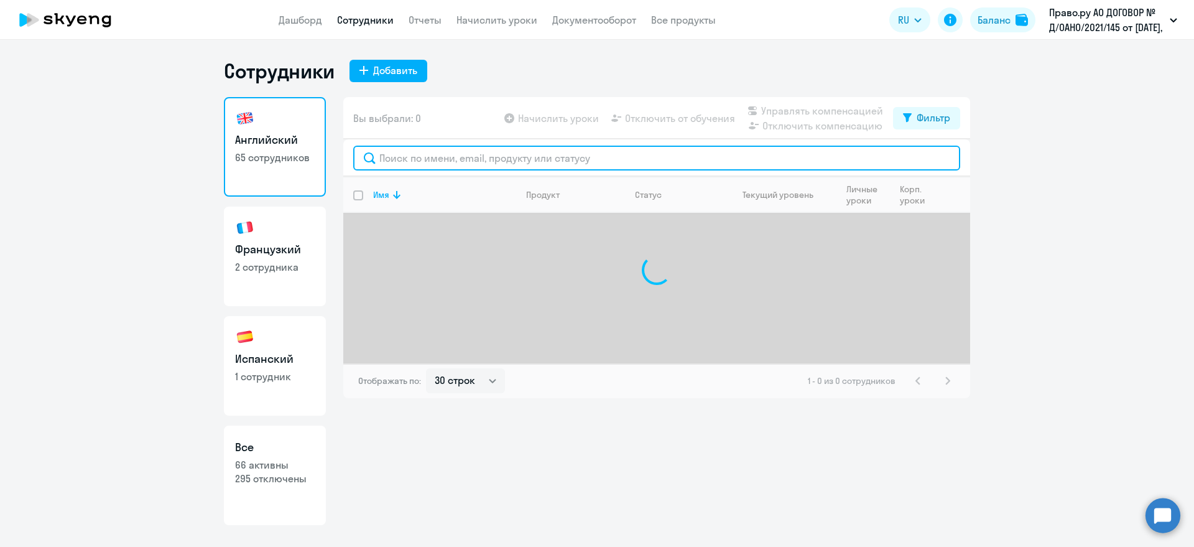
click at [439, 165] on input "text" at bounding box center [656, 158] width 607 height 25
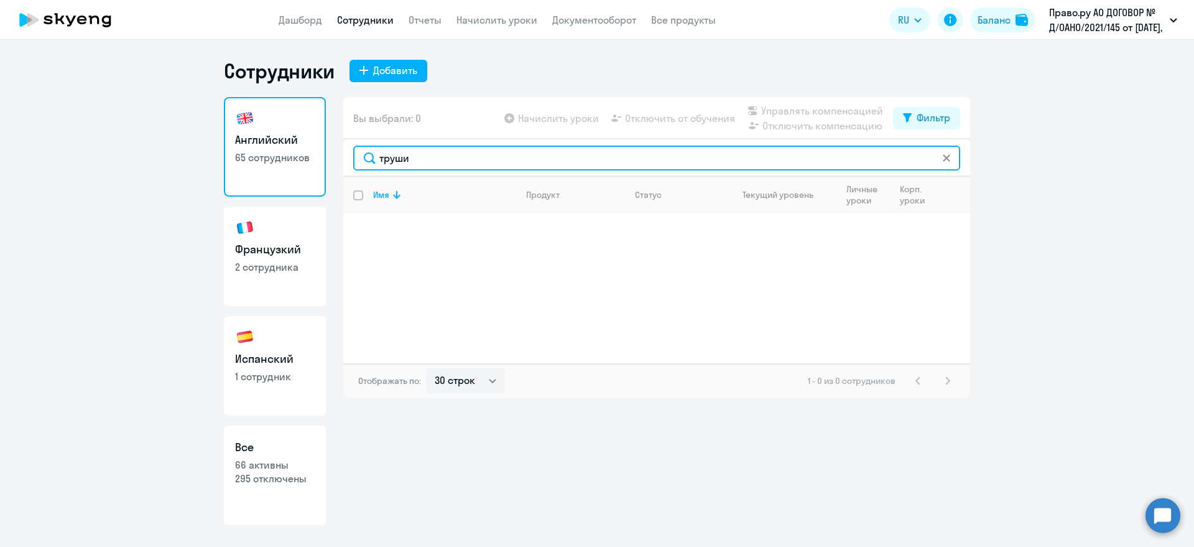
type input "труши"
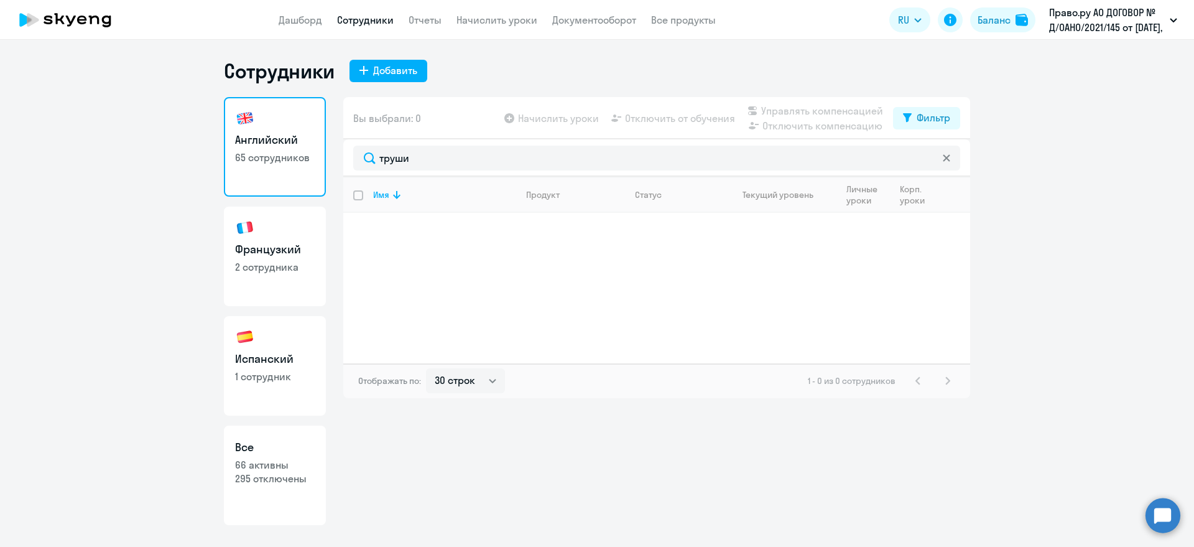
click at [270, 425] on p "295 отключены" at bounding box center [275, 479] width 80 height 14
select select "30"
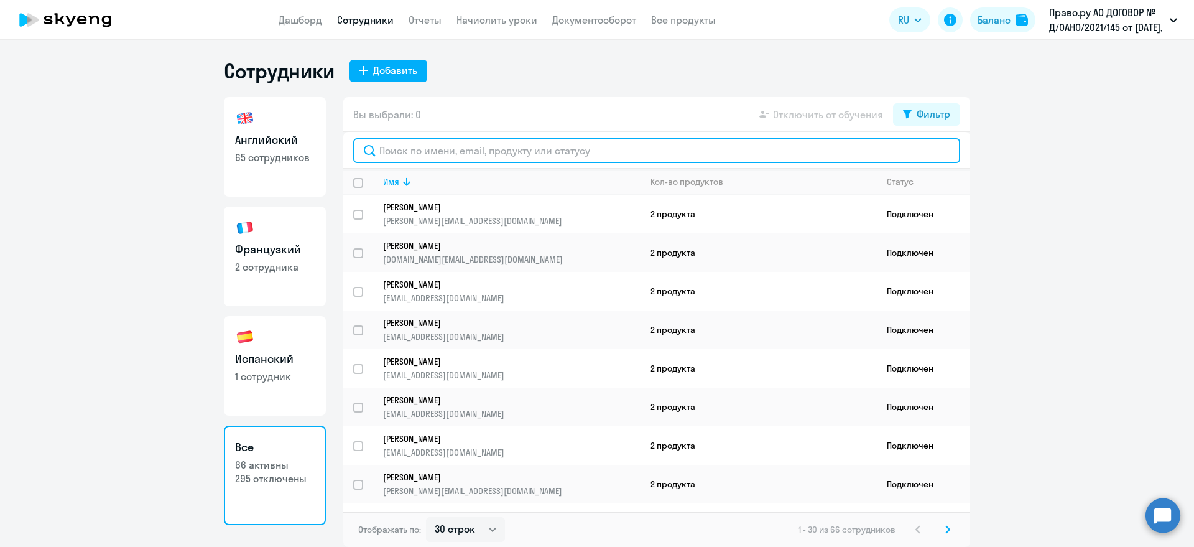
click at [429, 151] on input "text" at bounding box center [656, 150] width 607 height 25
type input "ь"
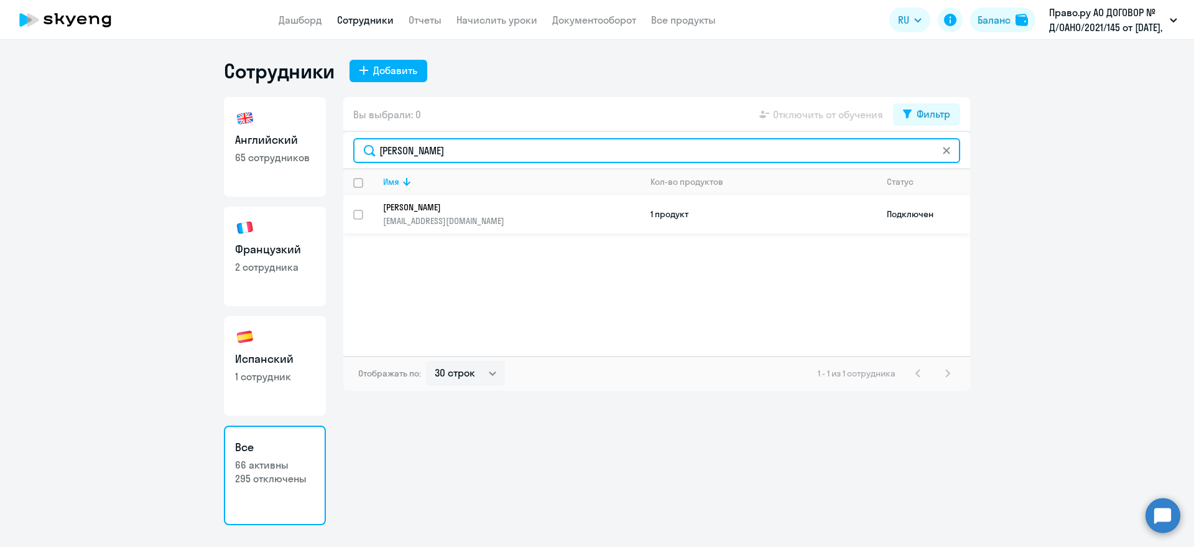
type input "[PERSON_NAME]"
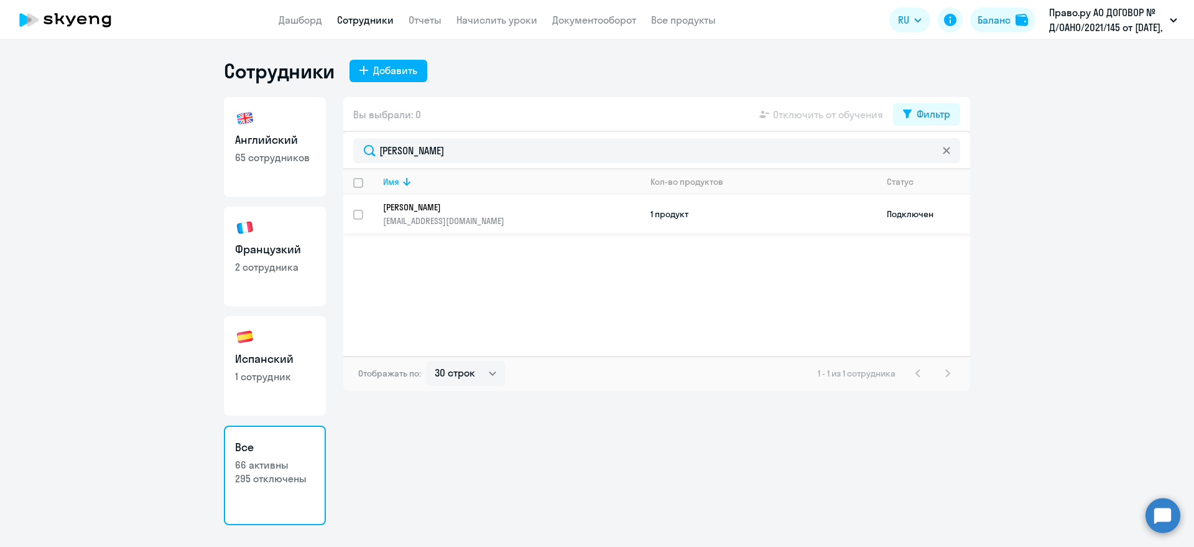
click at [435, 211] on p "[PERSON_NAME]" at bounding box center [503, 207] width 240 height 11
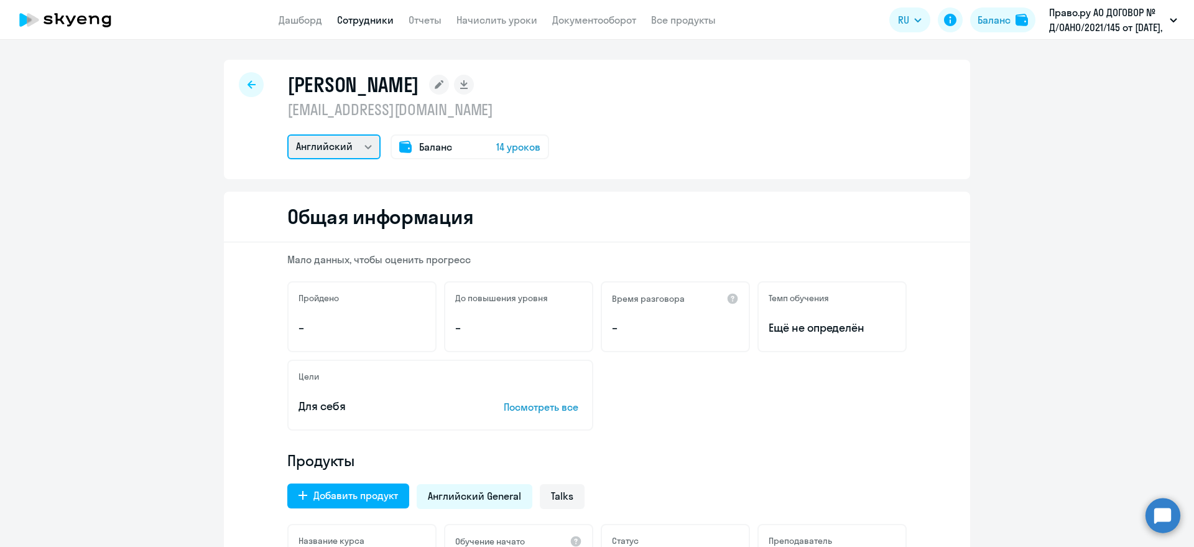
click at [360, 148] on select "Французкий Английский" at bounding box center [333, 146] width 93 height 25
select select "french"
click at [287, 134] on select "Французкий Английский" at bounding box center [333, 146] width 93 height 25
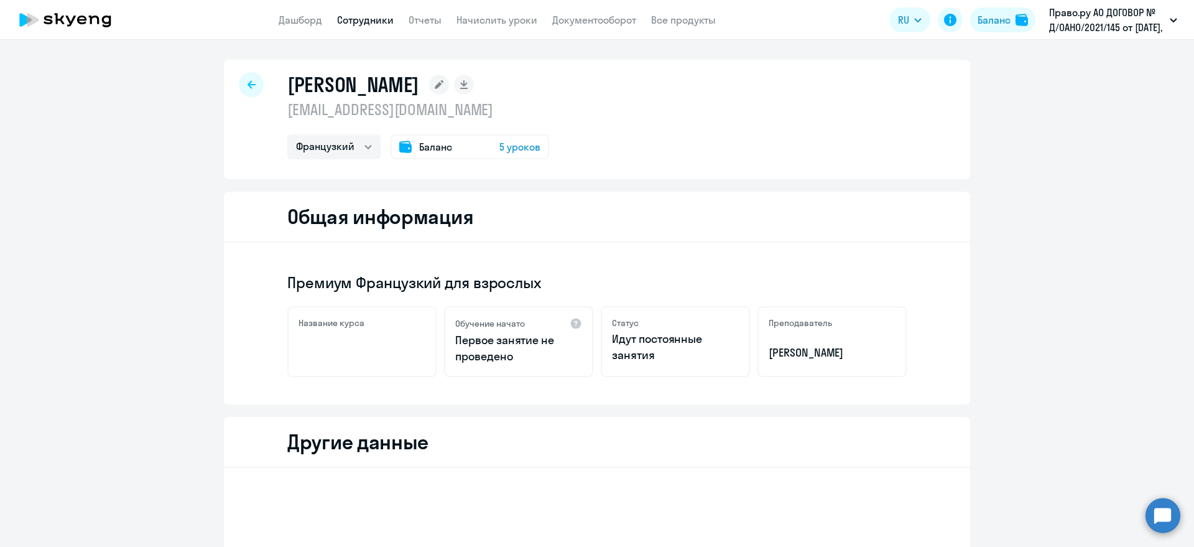
click at [353, 18] on link "Сотрудники" at bounding box center [365, 20] width 57 height 12
select select "30"
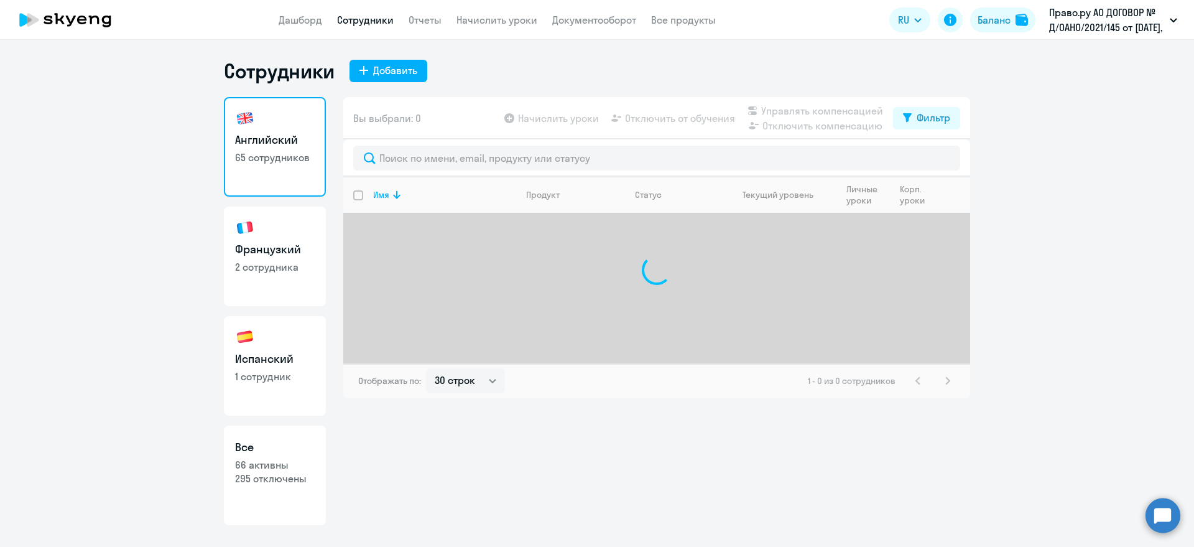
click at [281, 254] on h3 "Французкий" at bounding box center [275, 249] width 80 height 16
select select "30"
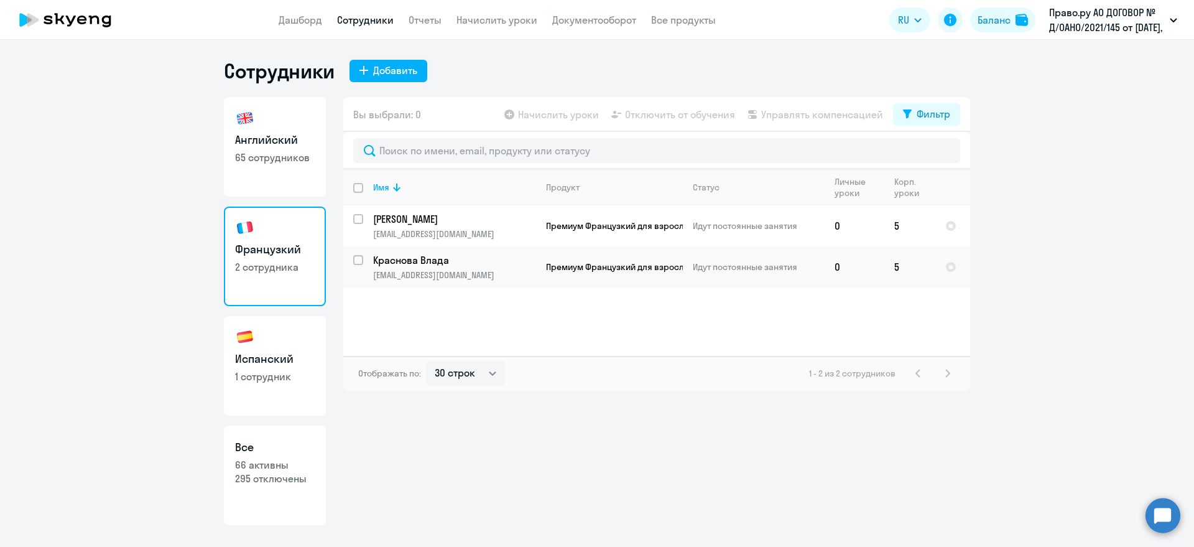
click at [267, 370] on p "1 сотрудник" at bounding box center [275, 377] width 80 height 14
select select "30"
